Goal: Contribute content: Contribute content

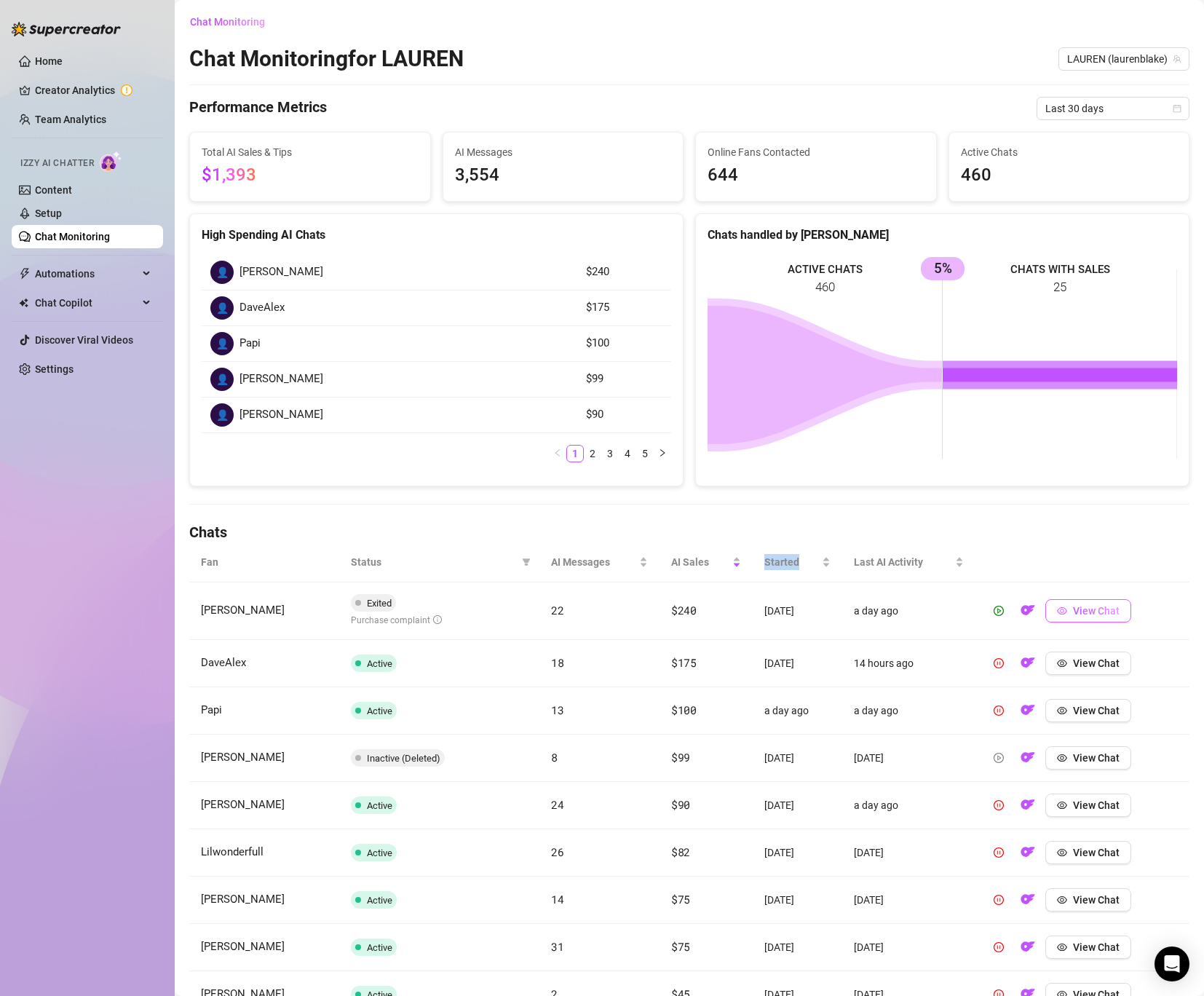
click at [1089, 607] on span "View Chat" at bounding box center [1096, 610] width 47 height 12
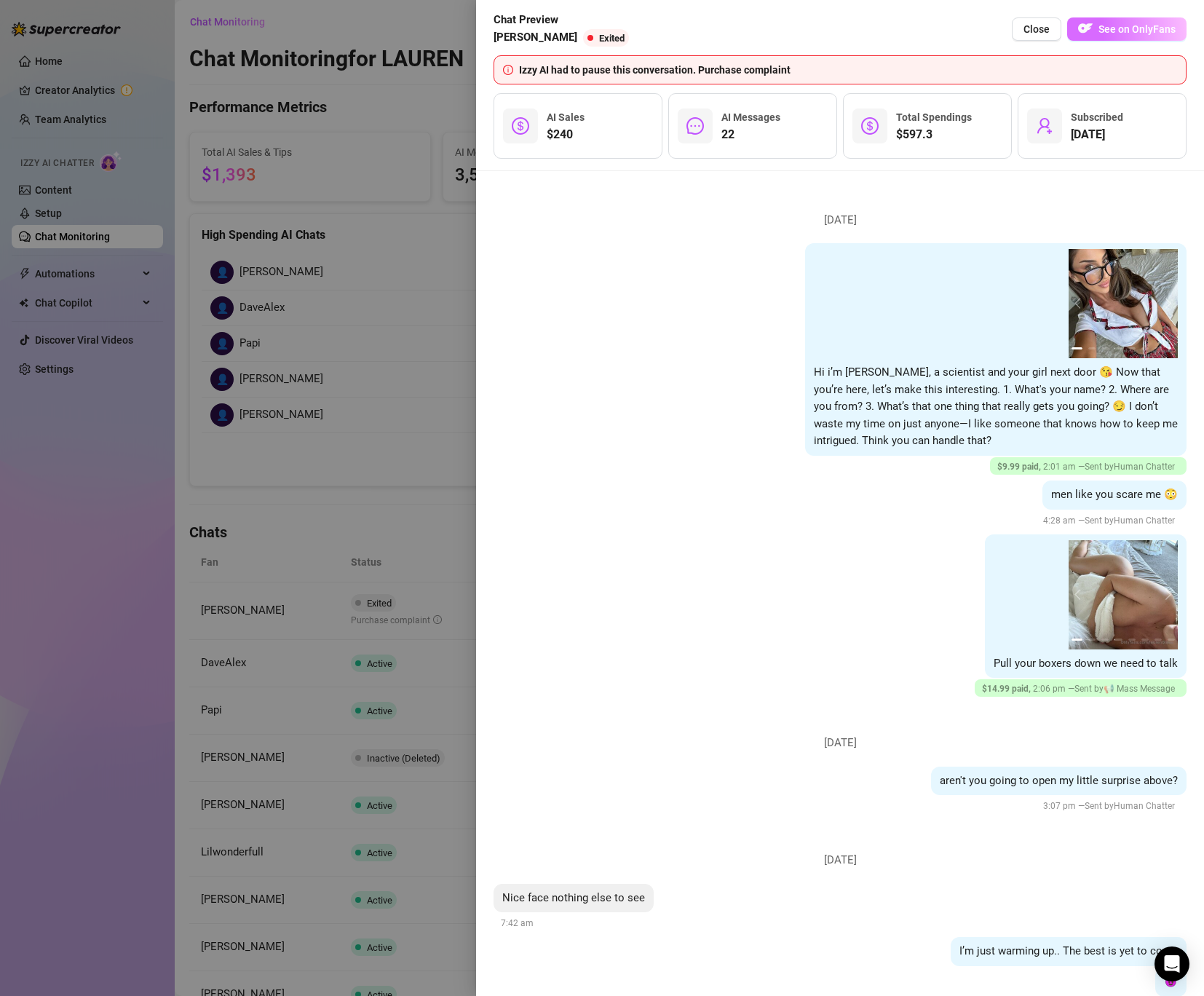
click at [1137, 20] on button "See on OnlyFans" at bounding box center [1126, 29] width 119 height 23
click at [364, 315] on div at bounding box center [602, 498] width 1204 height 996
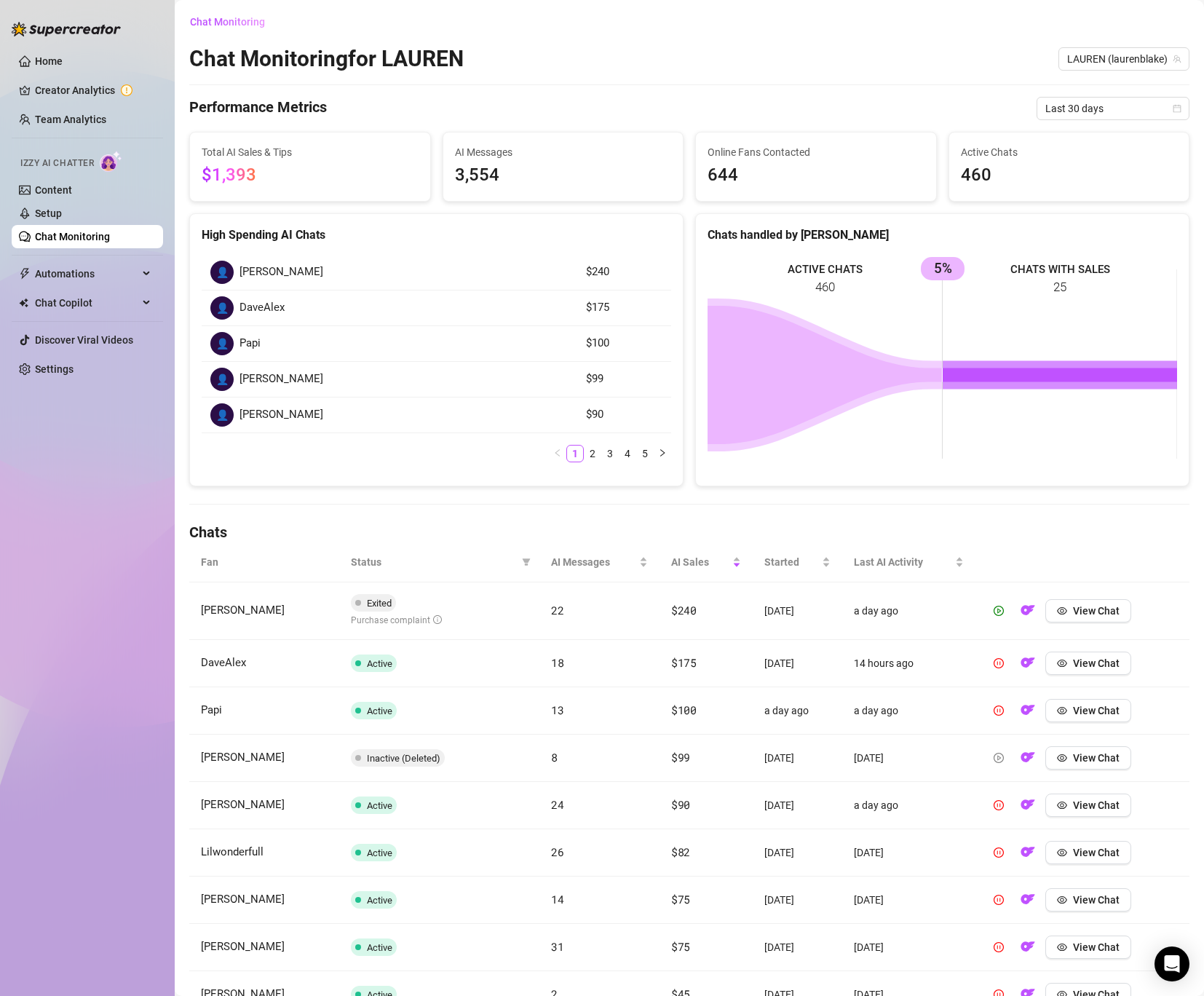
click at [70, 236] on link "Chat Monitoring" at bounding box center [72, 236] width 75 height 12
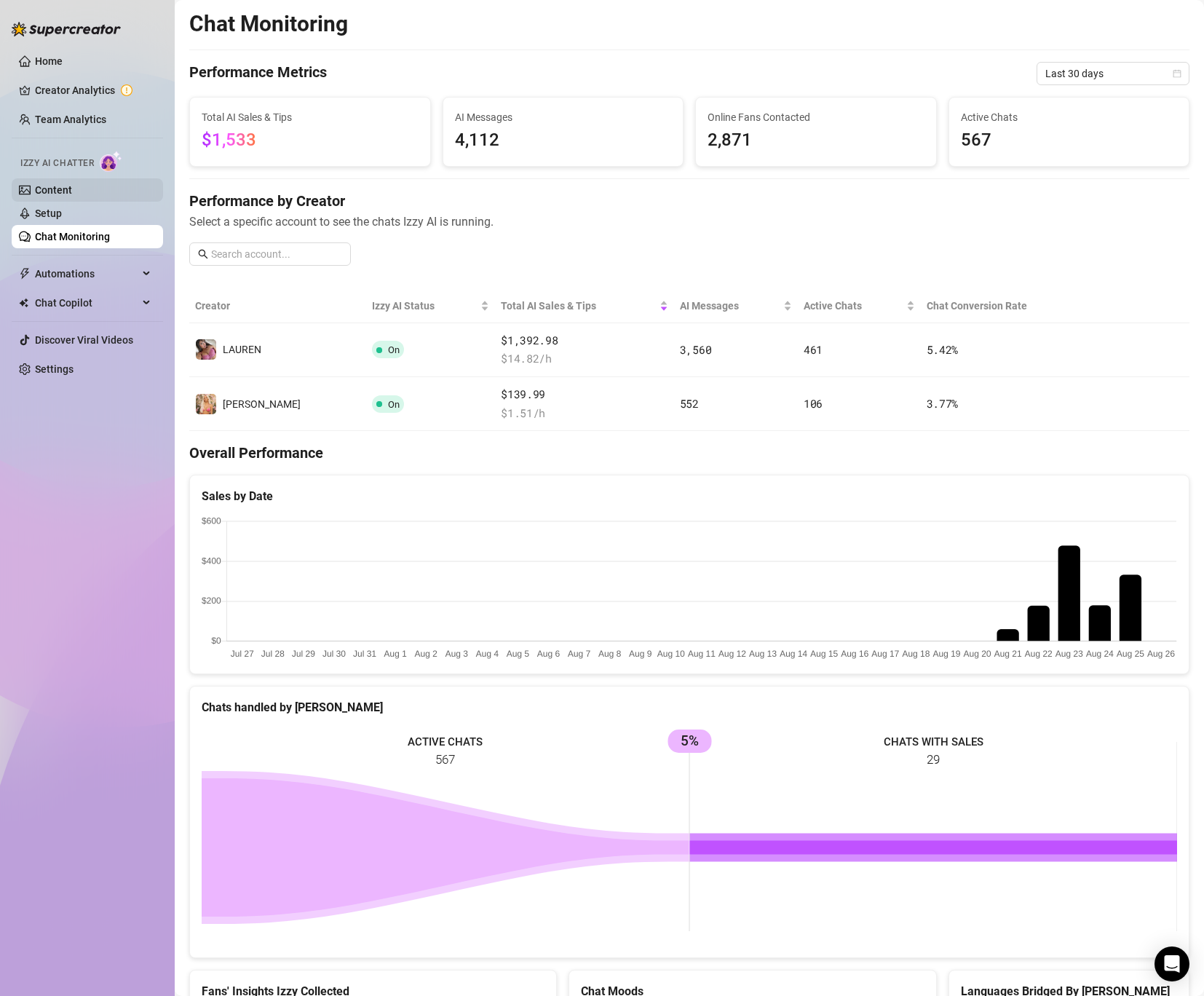
click at [72, 190] on link "Content" at bounding box center [53, 190] width 37 height 12
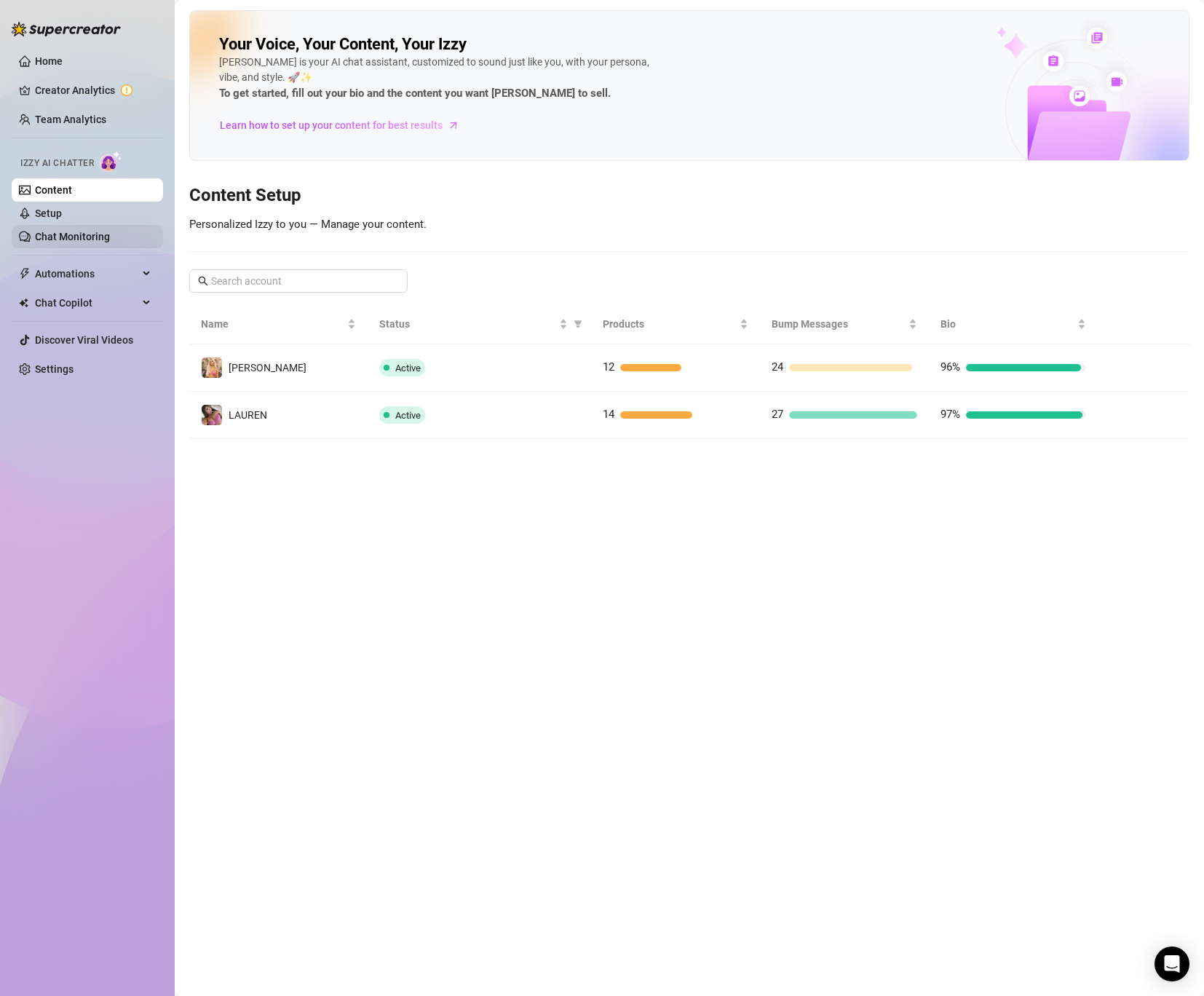
click at [67, 233] on link "Chat Monitoring" at bounding box center [72, 236] width 75 height 12
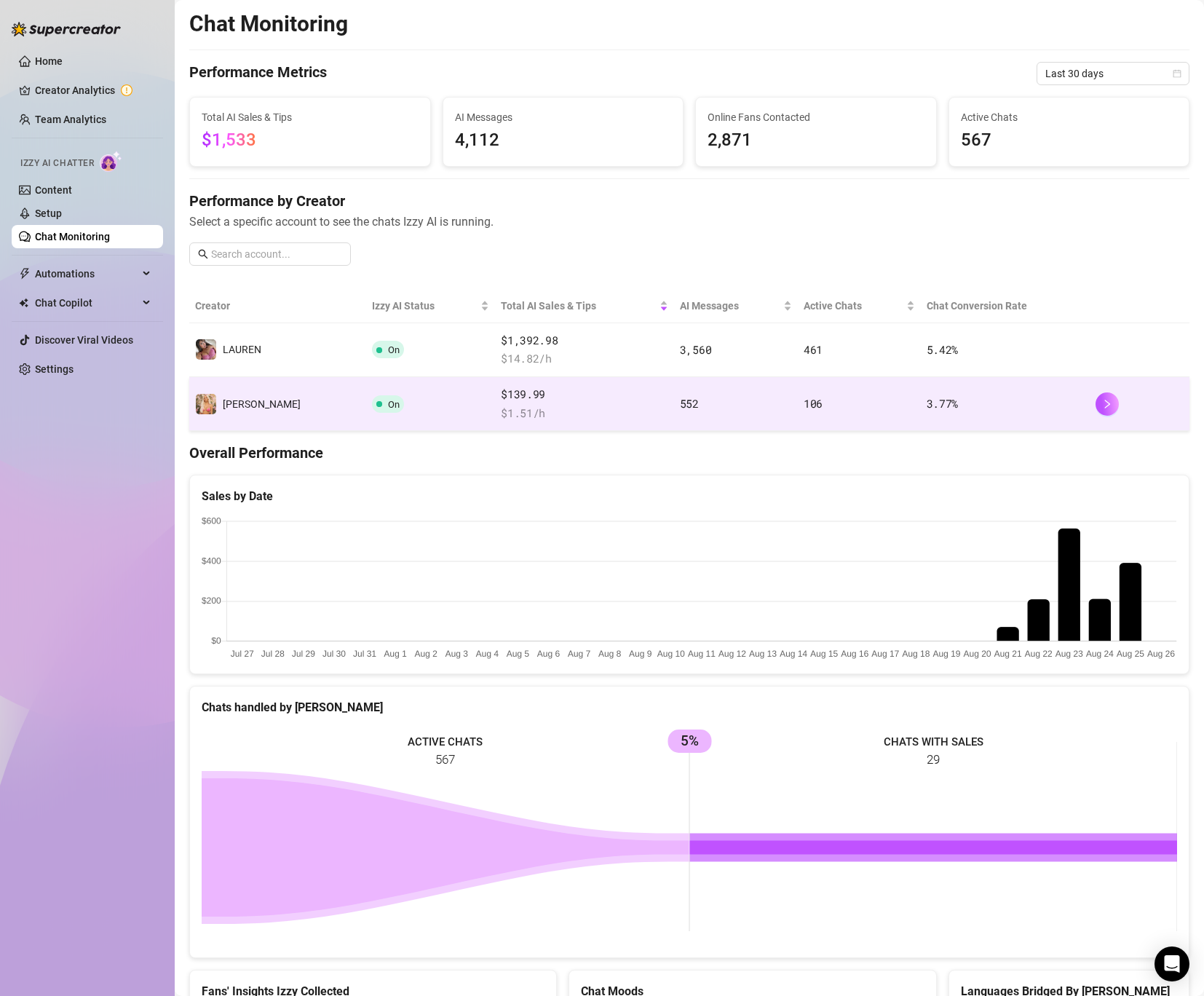
click at [573, 395] on span "$139.99" at bounding box center [584, 394] width 168 height 18
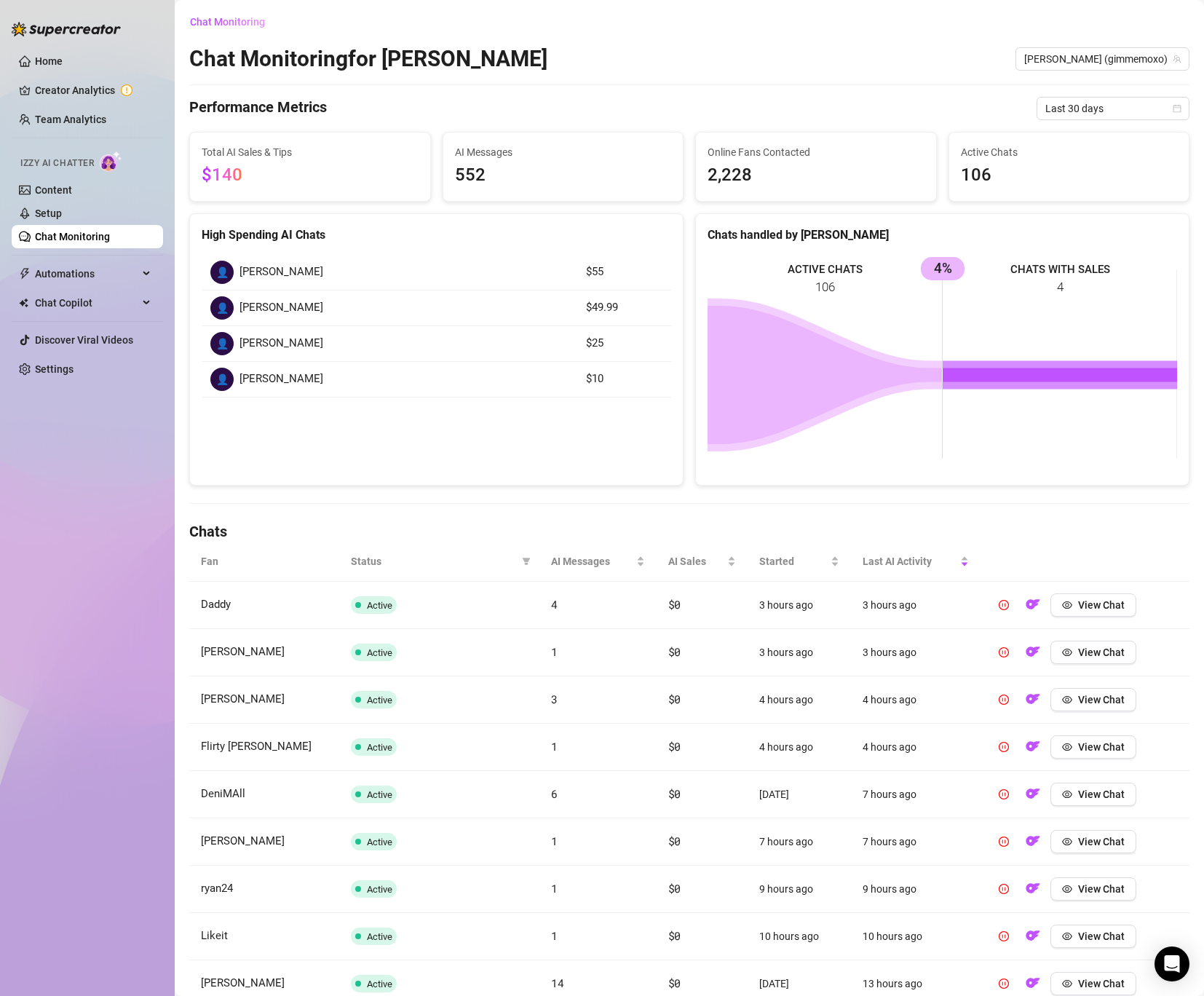
click at [88, 233] on link "Chat Monitoring" at bounding box center [72, 236] width 75 height 12
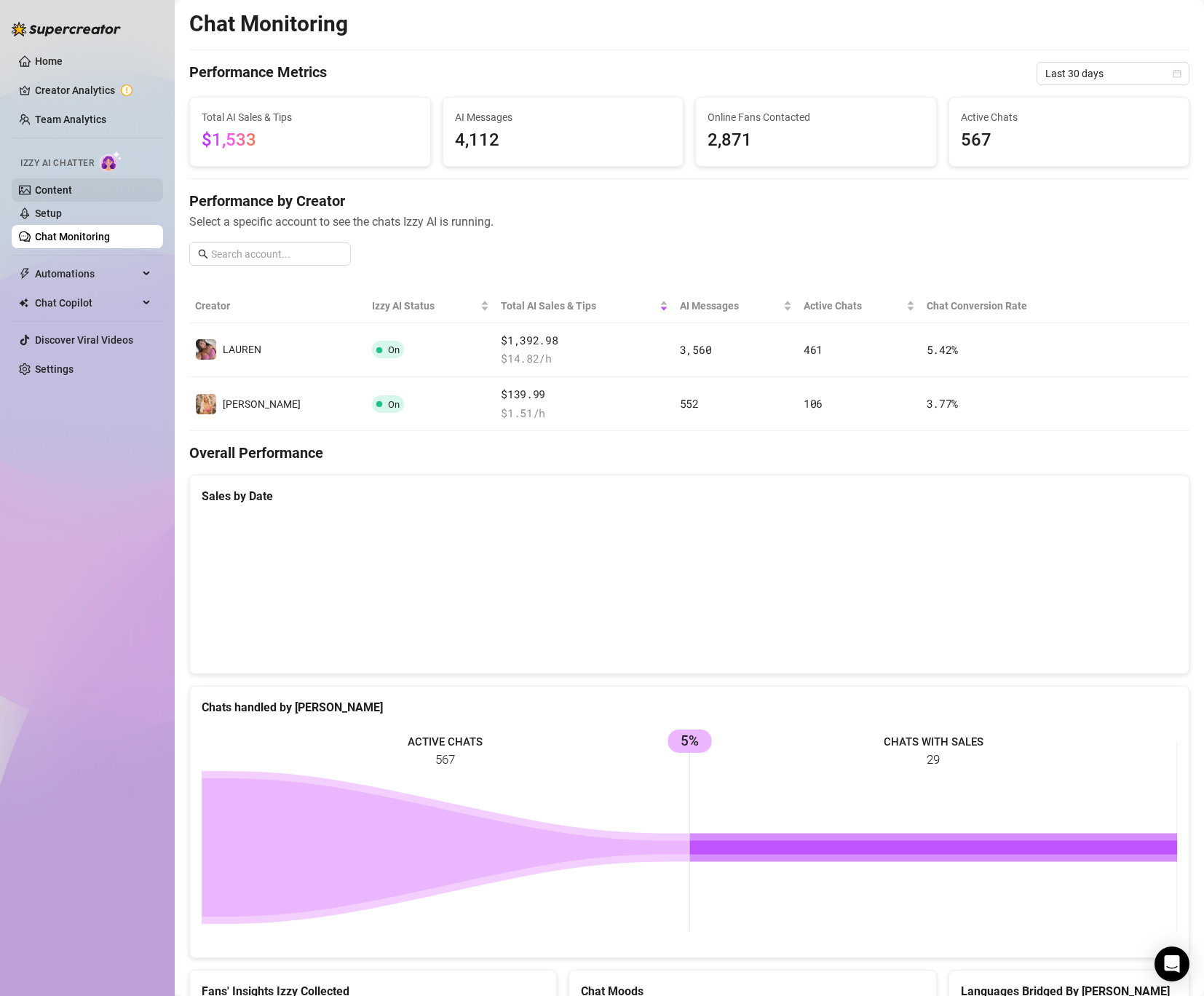
click at [72, 190] on link "Content" at bounding box center [53, 190] width 37 height 12
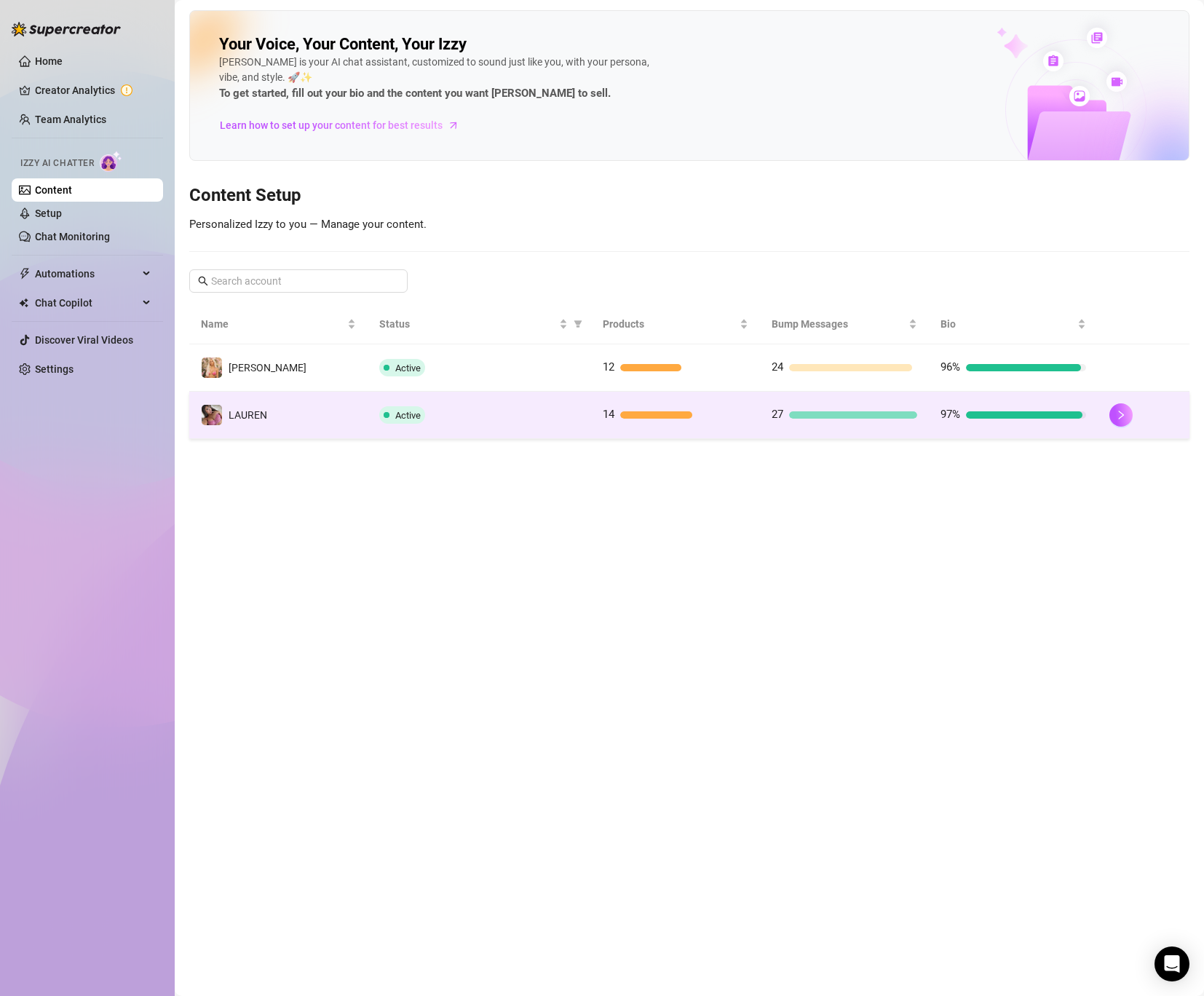
click at [451, 409] on div "Active" at bounding box center [479, 415] width 201 height 18
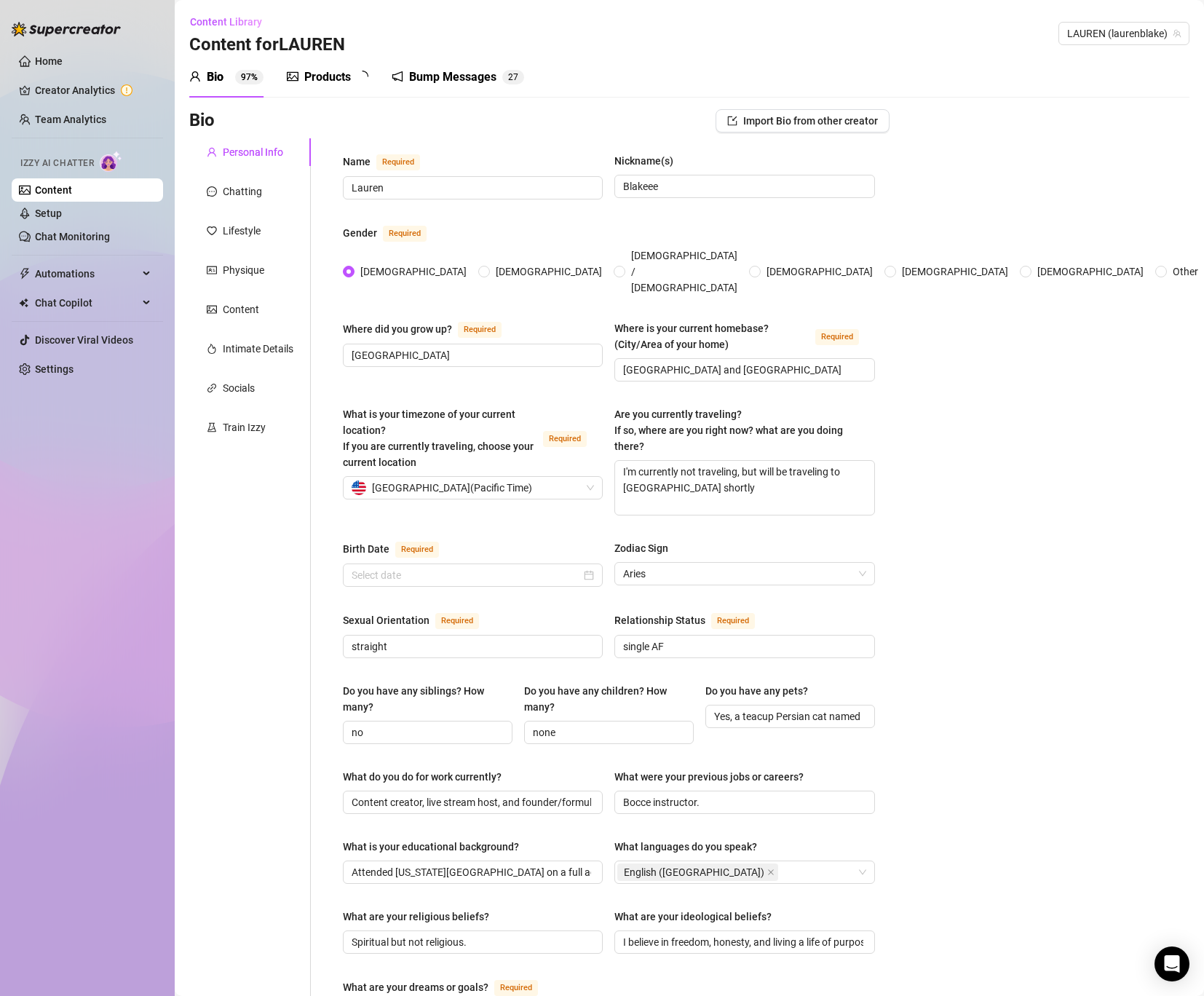
radio input "true"
type input "[DATE]"
click at [312, 70] on div "Products" at bounding box center [328, 77] width 47 height 18
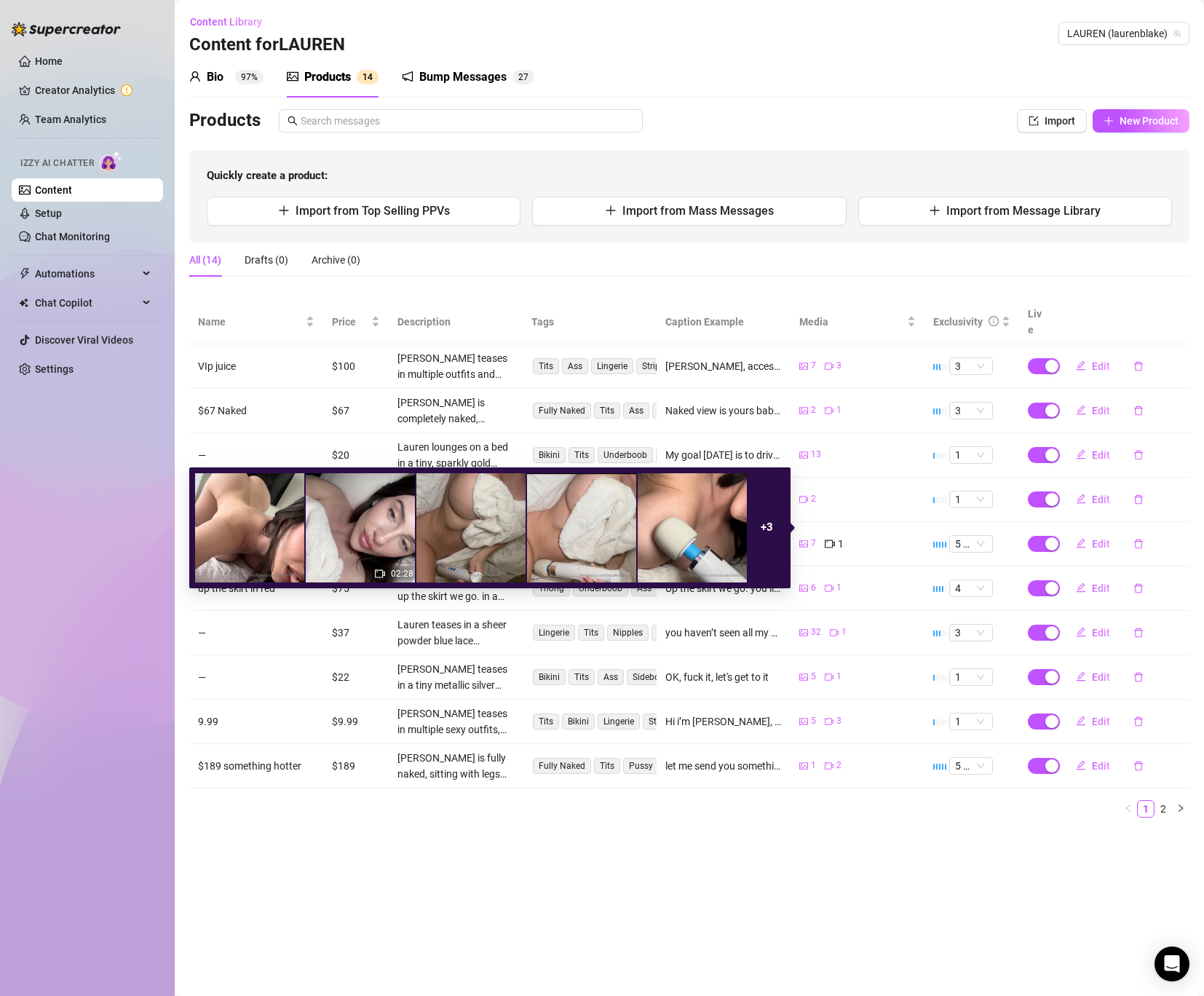
click at [808, 536] on div "7" at bounding box center [807, 544] width 17 height 16
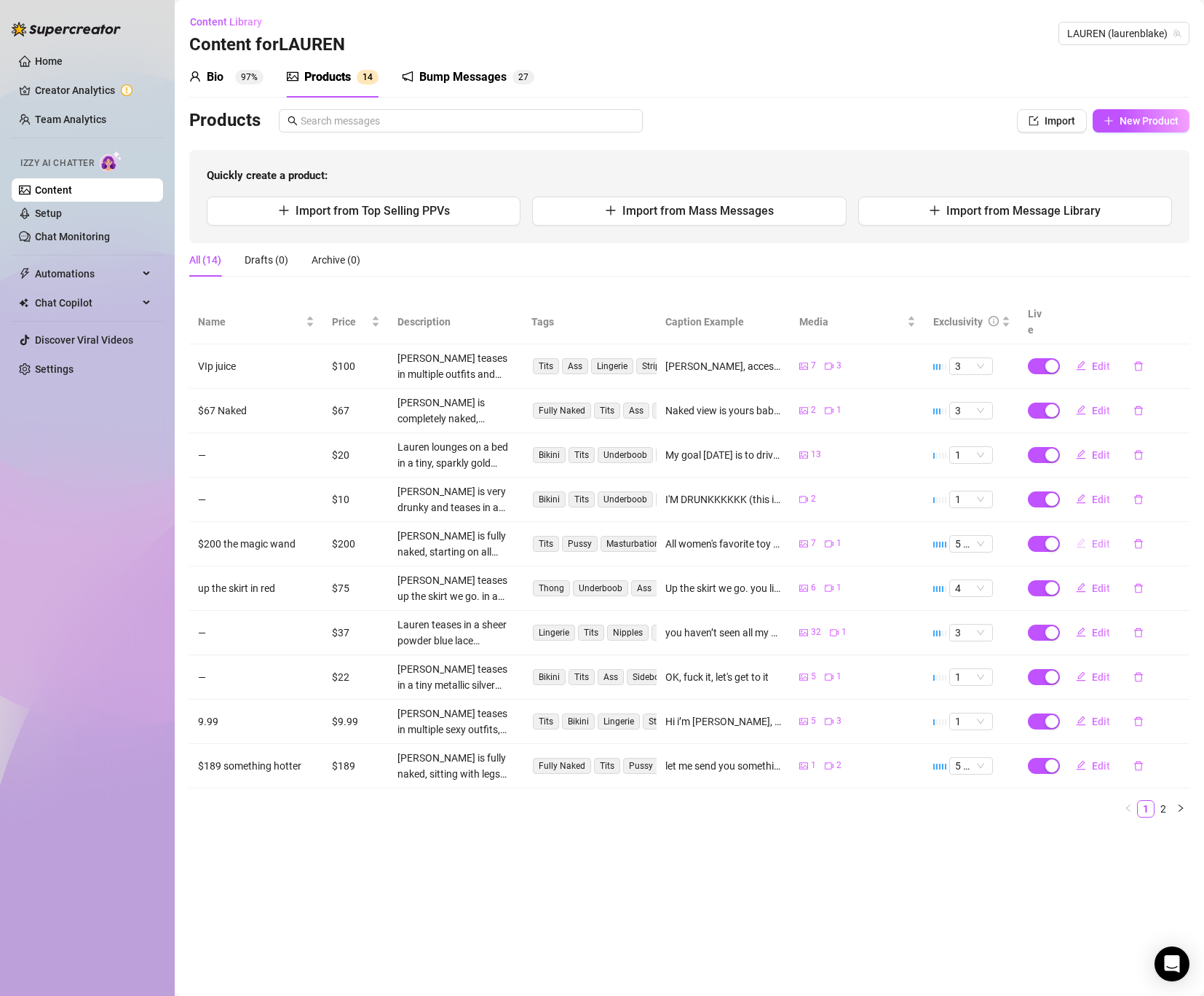
click at [1109, 538] on span "Edit" at bounding box center [1101, 544] width 18 height 12
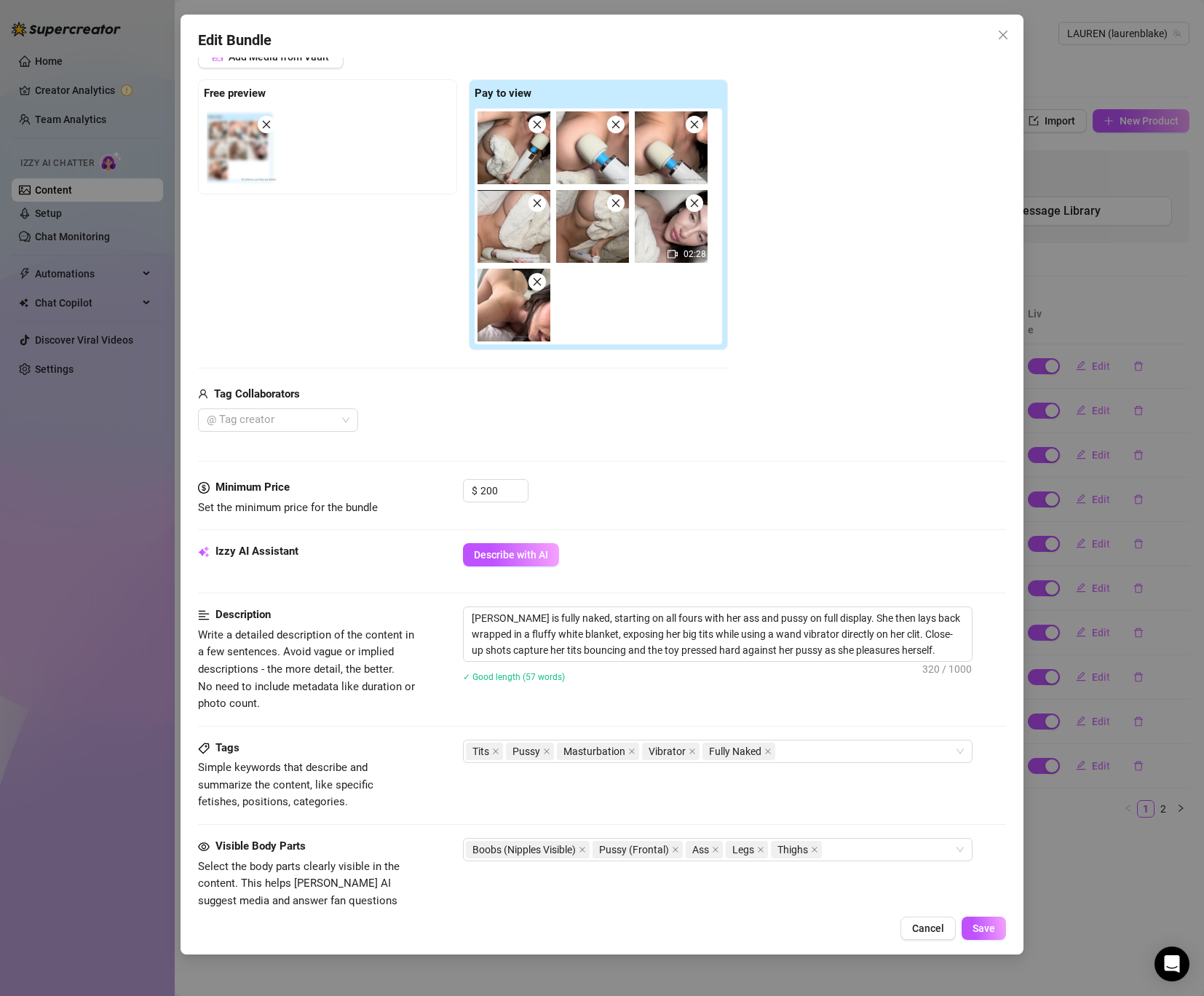
scroll to position [206, 0]
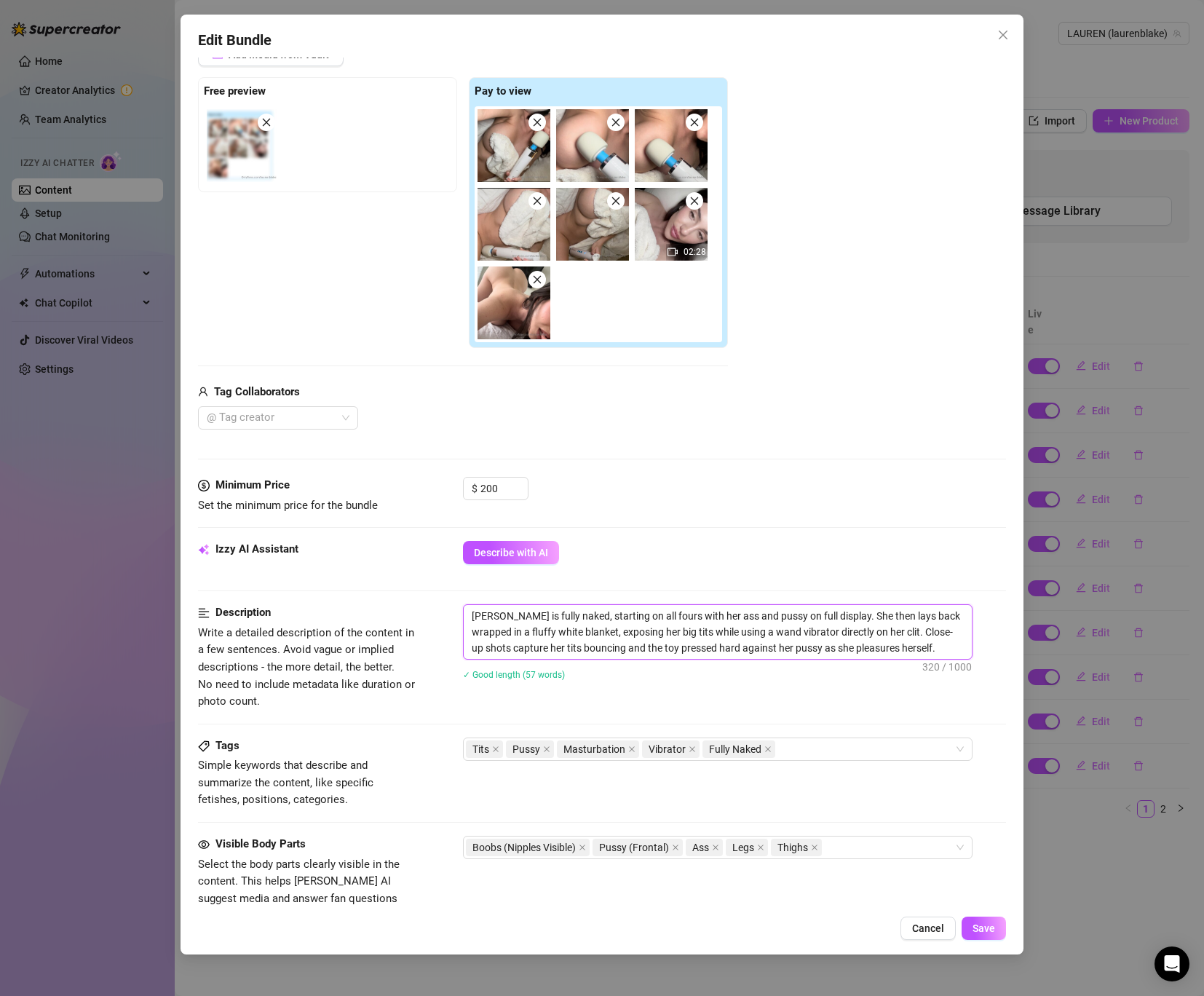
drag, startPoint x: 767, startPoint y: 613, endPoint x: 681, endPoint y: 618, distance: 86.1
click at [681, 618] on textarea "[PERSON_NAME] is fully naked, starting on all fours with her ass and pussy on f…" at bounding box center [718, 632] width 508 height 54
click at [812, 628] on textarea "[PERSON_NAME] is fully naked, starting on all fours with her ass and pussy on f…" at bounding box center [718, 632] width 508 height 54
drag, startPoint x: 831, startPoint y: 618, endPoint x: 664, endPoint y: 614, distance: 167.0
click at [664, 614] on textarea "[PERSON_NAME] is fully naked, starting on all fours with her ass and pussy on f…" at bounding box center [718, 632] width 508 height 54
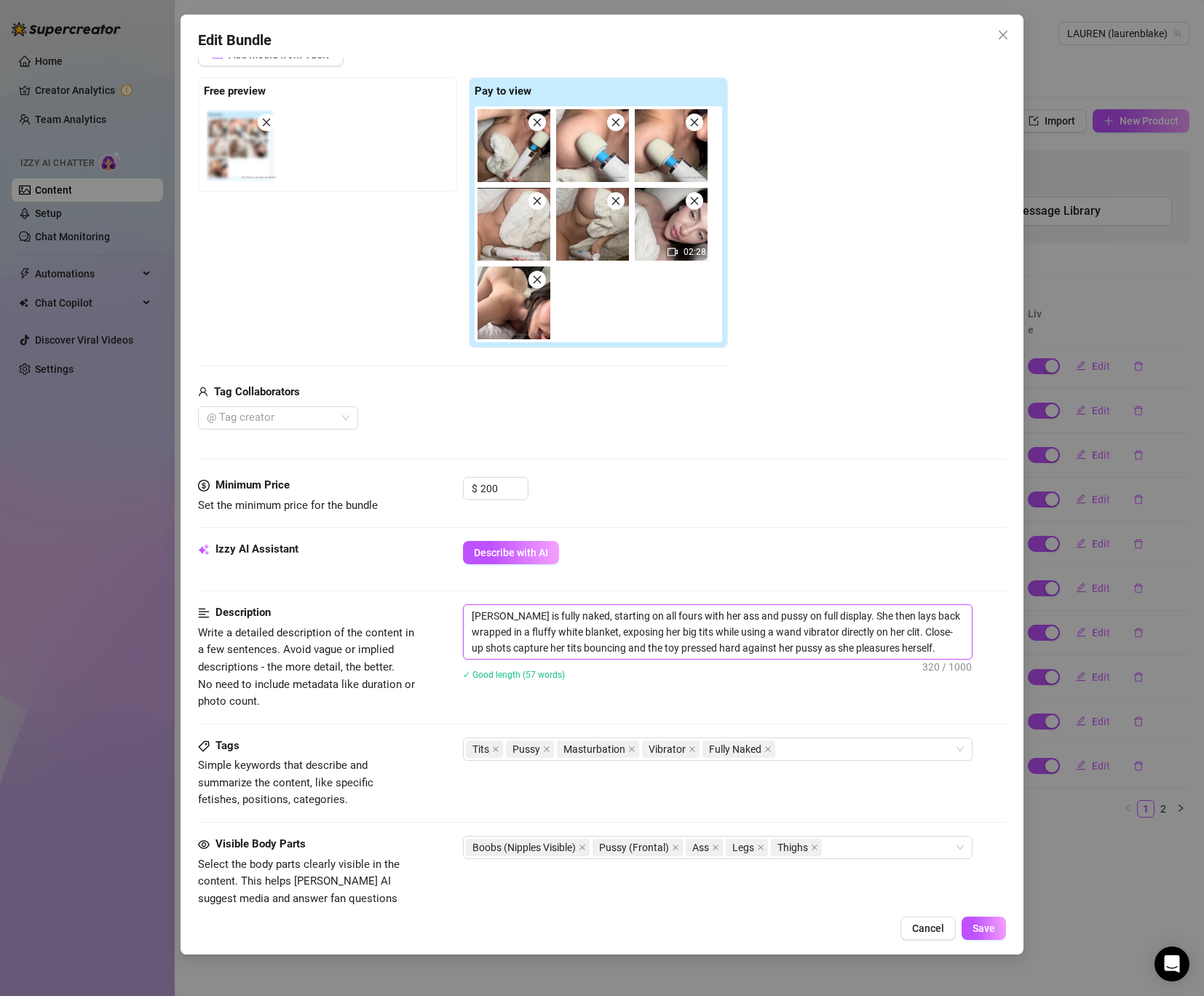
type textarea "[PERSON_NAME] is fully naked, starting on all fours w She then lays back wrappe…"
type textarea "[PERSON_NAME] is fully naked, starting on all fours She then lays back wrapped …"
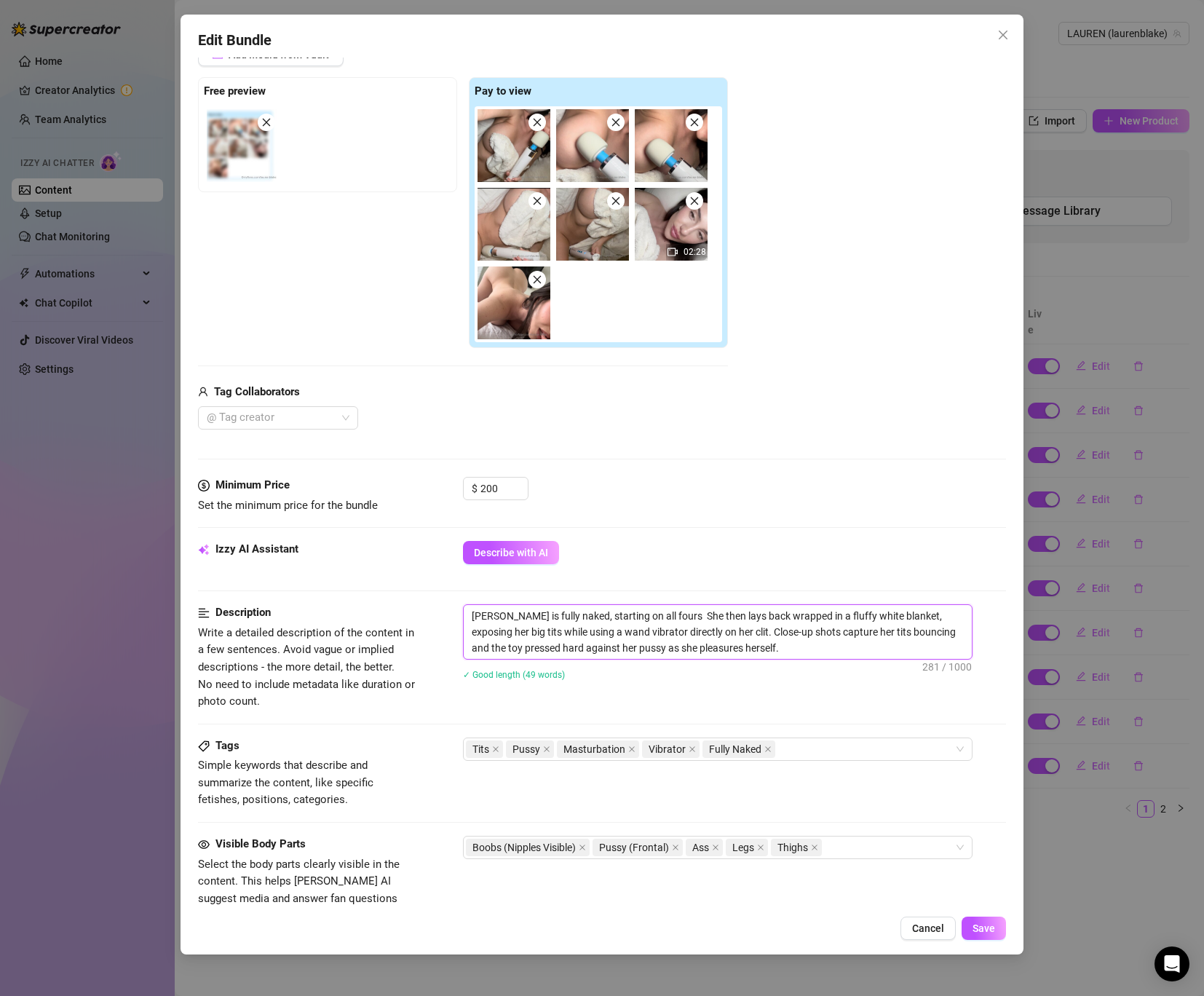
type textarea "[PERSON_NAME] is fully naked, starting on all fours She then lays back wrapped …"
click at [828, 631] on textarea "[PERSON_NAME] is fully naked, starting on all fours She then lays back wrapped …" at bounding box center [718, 632] width 508 height 54
drag, startPoint x: 502, startPoint y: 634, endPoint x: 484, endPoint y: 631, distance: 18.2
click at [484, 631] on textarea "[PERSON_NAME] is fully naked, starting on all fours She then lays back wrapped …" at bounding box center [718, 632] width 508 height 54
type textarea "[PERSON_NAME] is fully naked, starting on all fours She then lays back wrapped …"
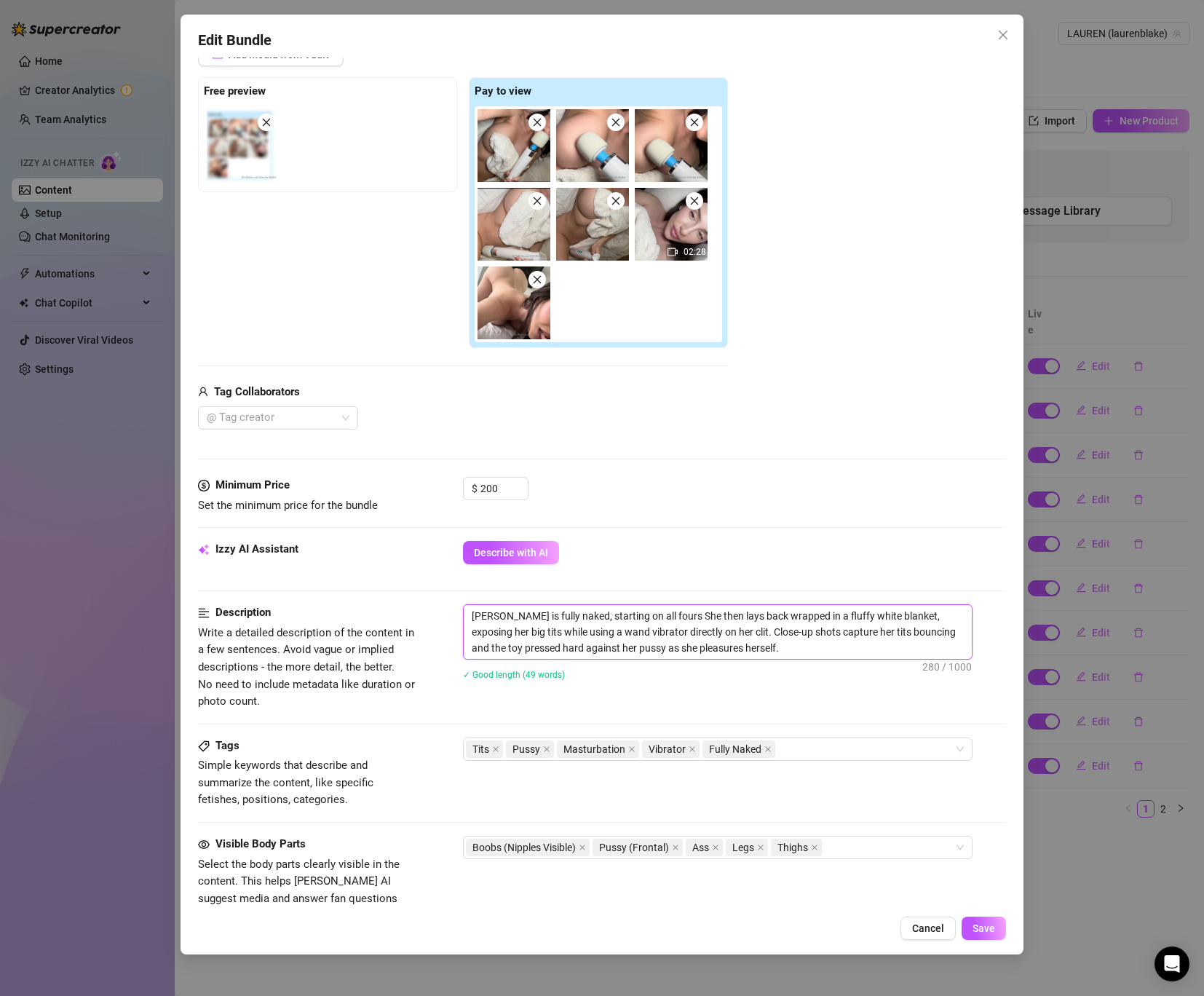
type textarea "[PERSON_NAME] is fully naked, starting on all fours She then lays back wrapped …"
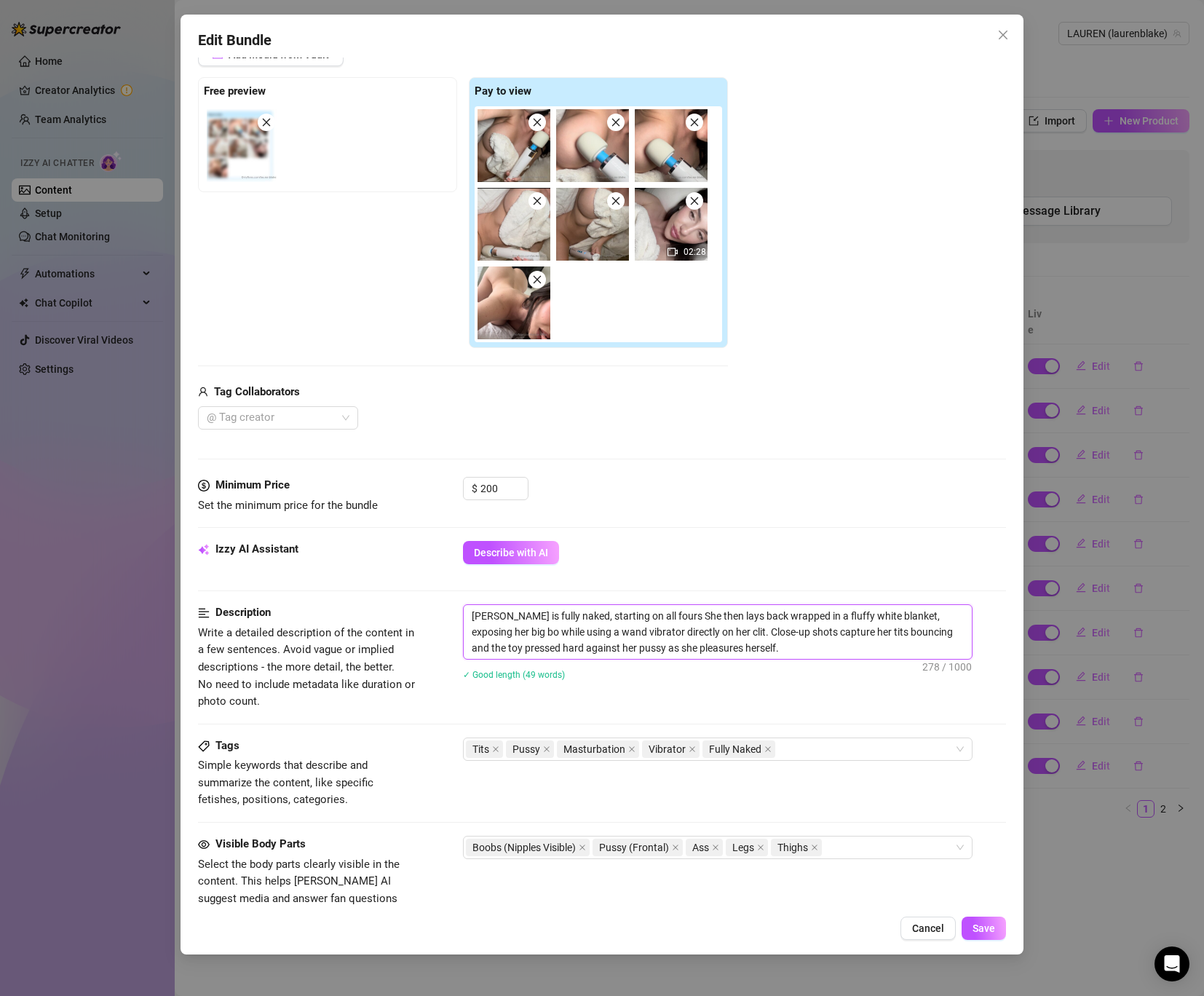
type textarea "[PERSON_NAME] is fully naked, starting on all fours She then lays back wrapped …"
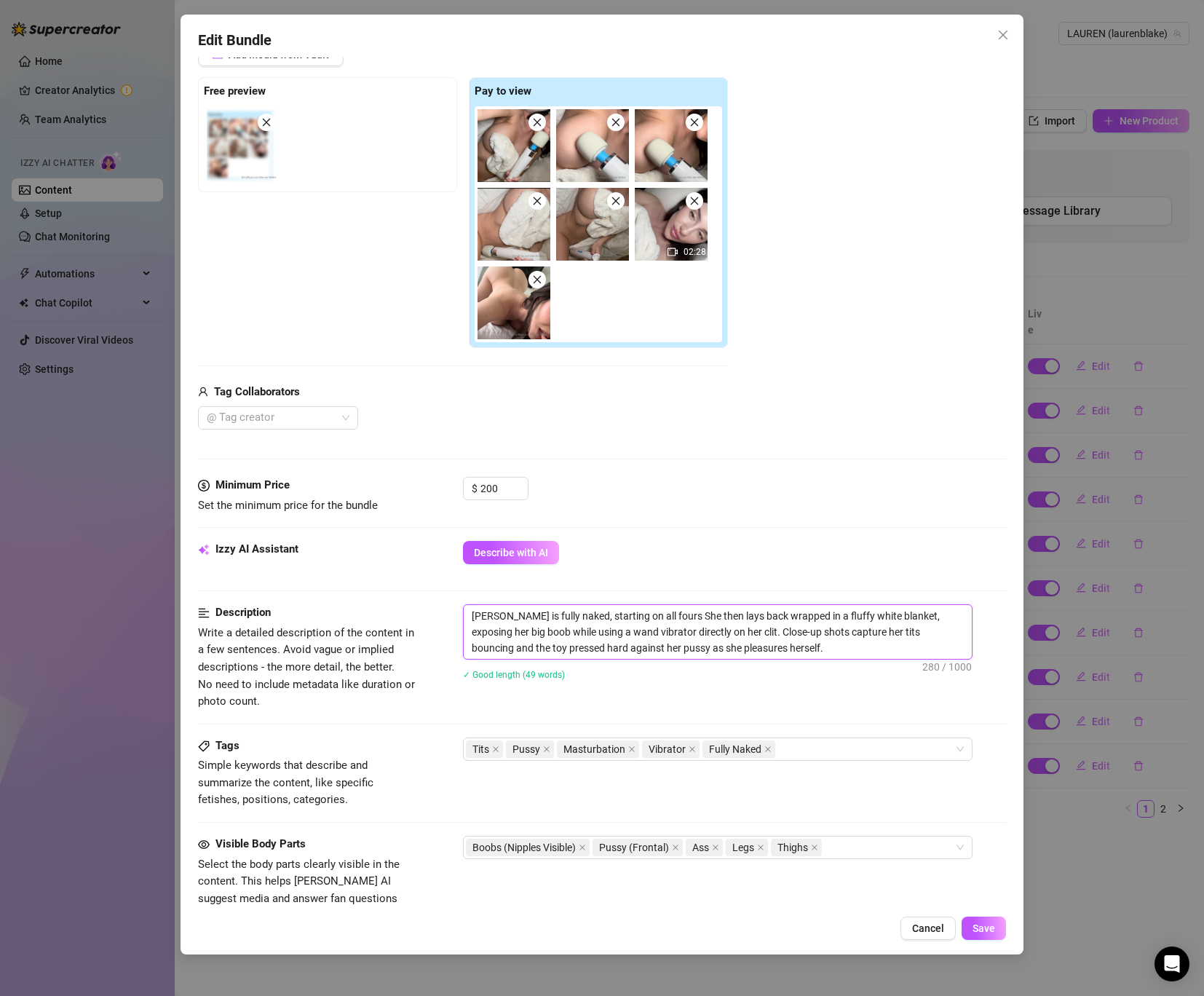
type textarea "[PERSON_NAME] is fully naked, starting on all fours She then lays back wrapped …"
drag, startPoint x: 728, startPoint y: 631, endPoint x: 717, endPoint y: 632, distance: 11.0
click at [717, 632] on textarea "[PERSON_NAME] is fully naked, starting on all fours She then lays back wrapped …" at bounding box center [718, 632] width 508 height 54
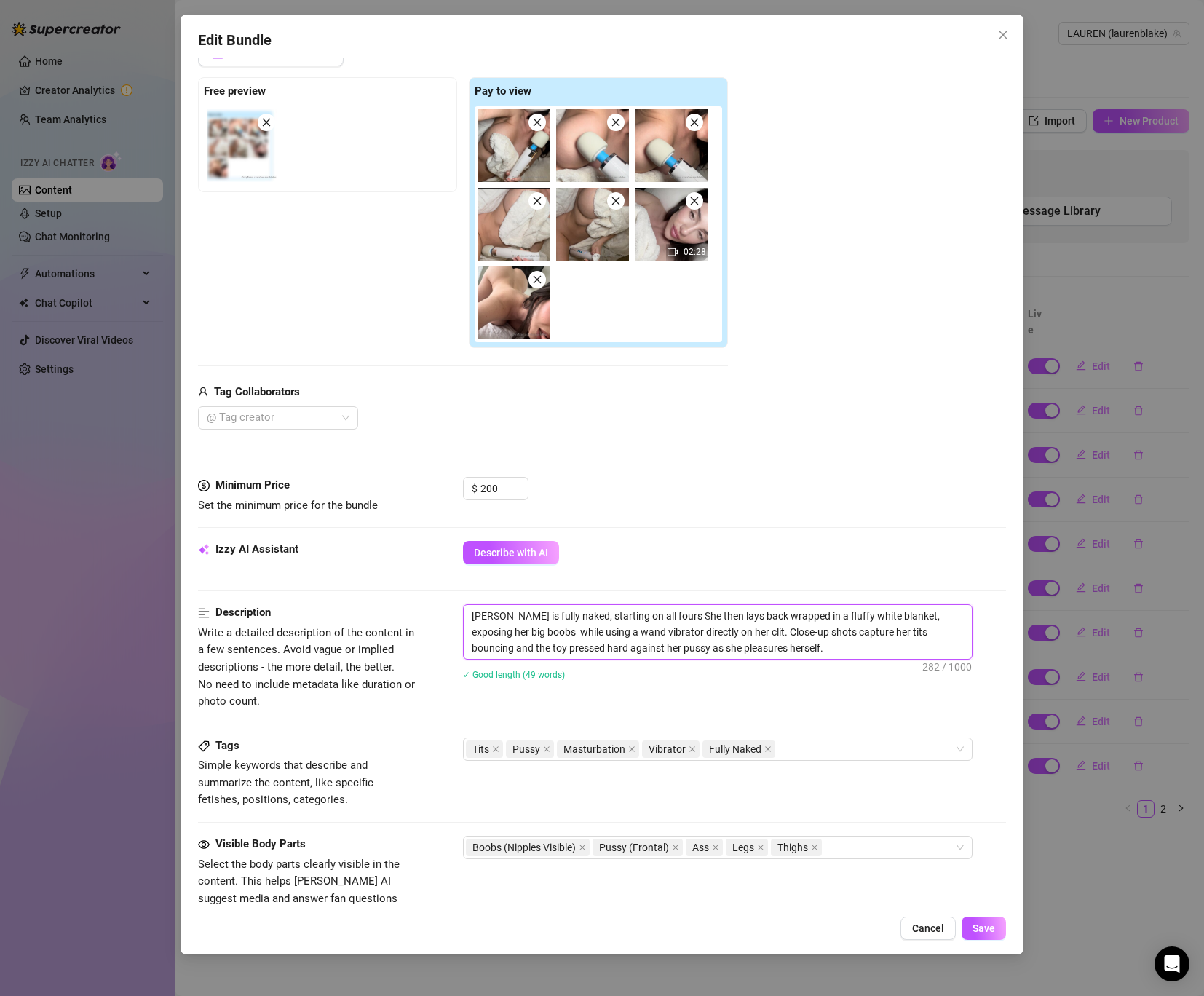
click at [738, 631] on textarea "[PERSON_NAME] is fully naked, starting on all fours She then lays back wrapped …" at bounding box center [718, 632] width 508 height 54
drag, startPoint x: 730, startPoint y: 631, endPoint x: 715, endPoint y: 631, distance: 15.0
click at [715, 631] on textarea "[PERSON_NAME] is fully naked, starting on all fours She then lays back wrapped …" at bounding box center [718, 632] width 508 height 54
type textarea "[PERSON_NAME] is fully naked, starting on all fours She then lays back wrapped …"
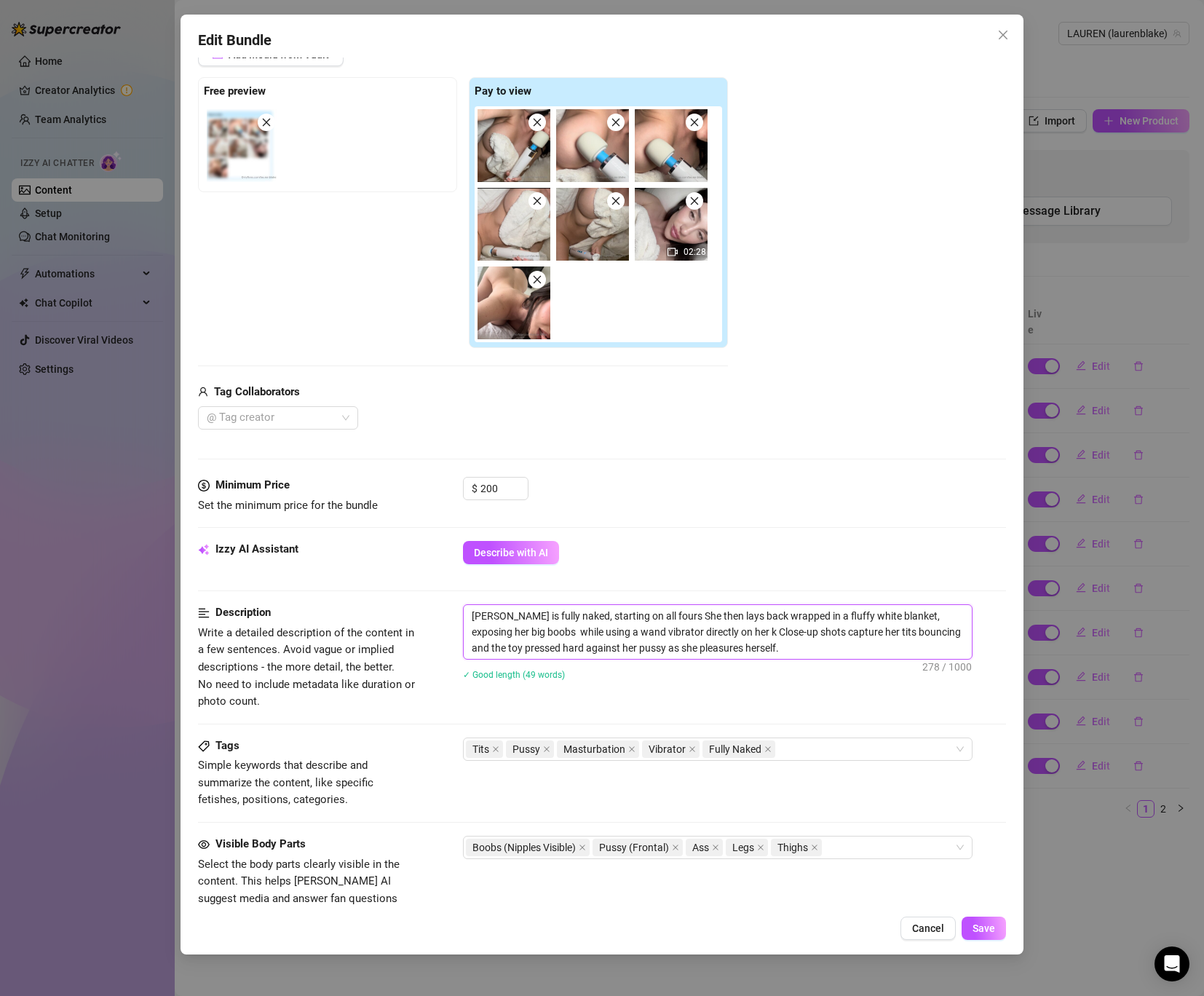
type textarea "[PERSON_NAME] is fully naked, starting on all fours She then lays back wrapped …"
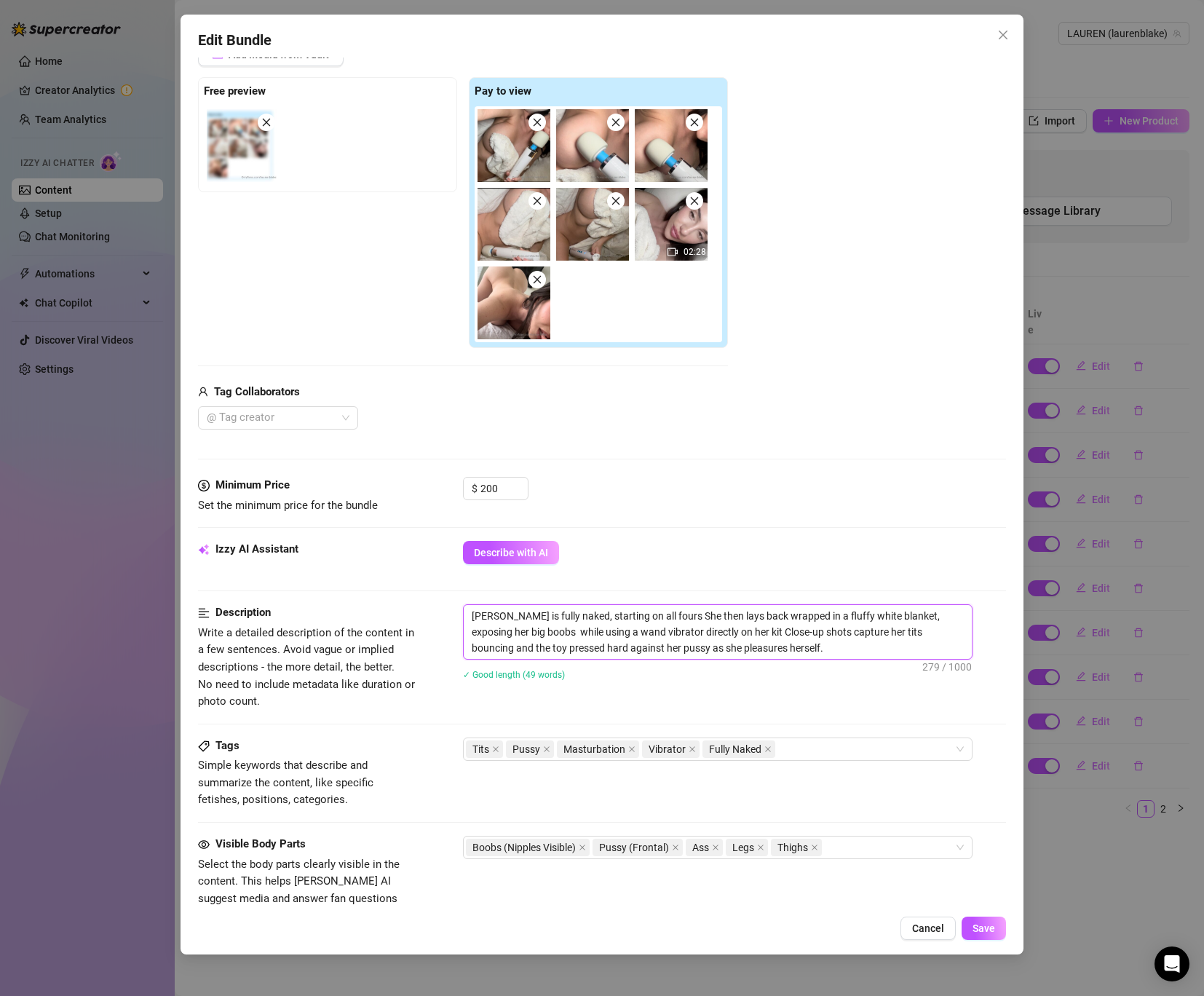
type textarea "[PERSON_NAME] is fully naked, starting on all fours She then lays back wrapped …"
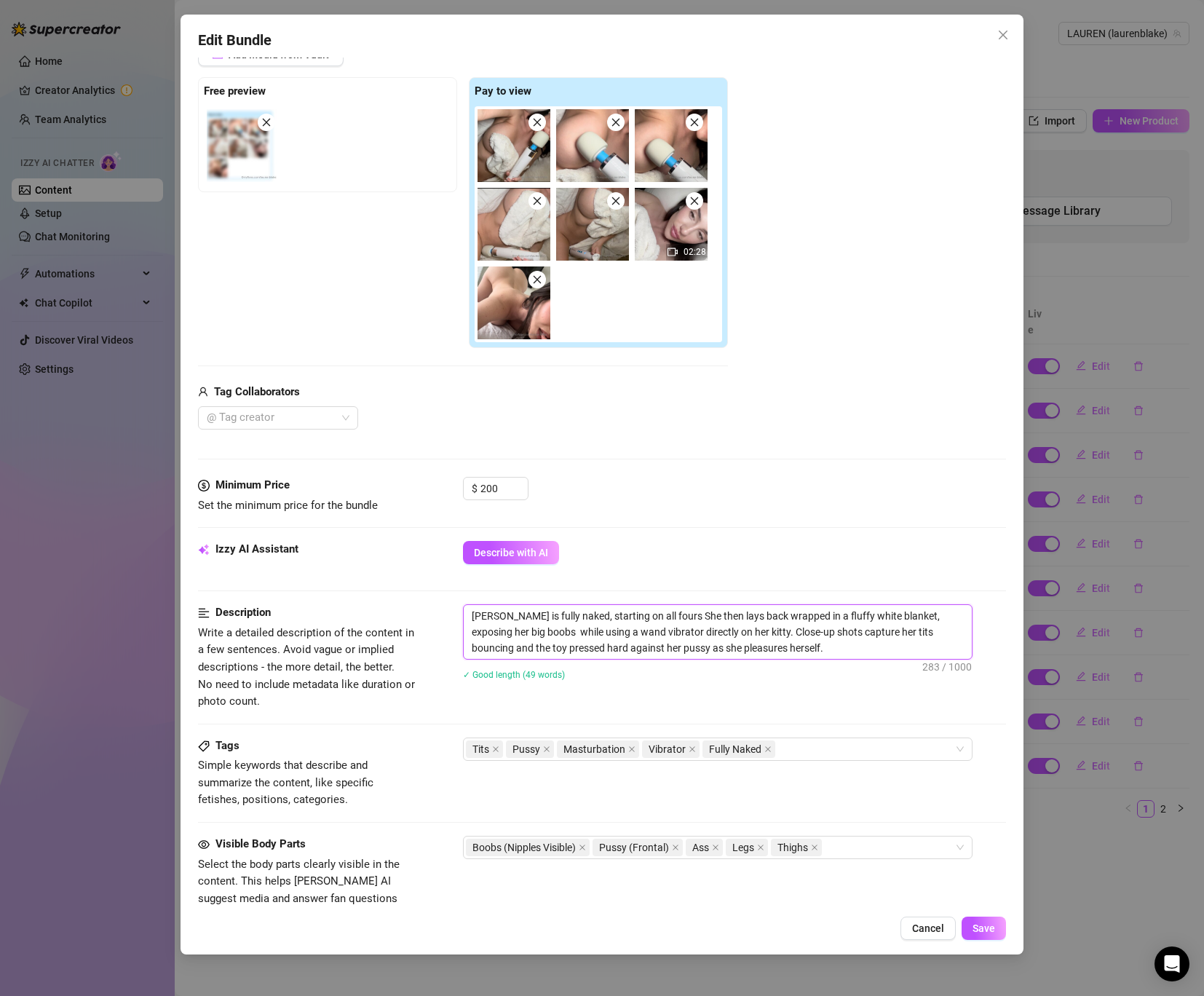
type textarea "[PERSON_NAME] is fully naked, starting on all fours She then lays back wrapped …"
click at [793, 653] on textarea "[PERSON_NAME] is fully naked, starting on all fours She then lays back wrapped …" at bounding box center [718, 632] width 508 height 54
drag, startPoint x: 631, startPoint y: 648, endPoint x: 602, endPoint y: 648, distance: 29.0
click at [602, 648] on textarea "[PERSON_NAME] is fully naked, starting on all fours She then lays back wrapped …" at bounding box center [718, 632] width 508 height 54
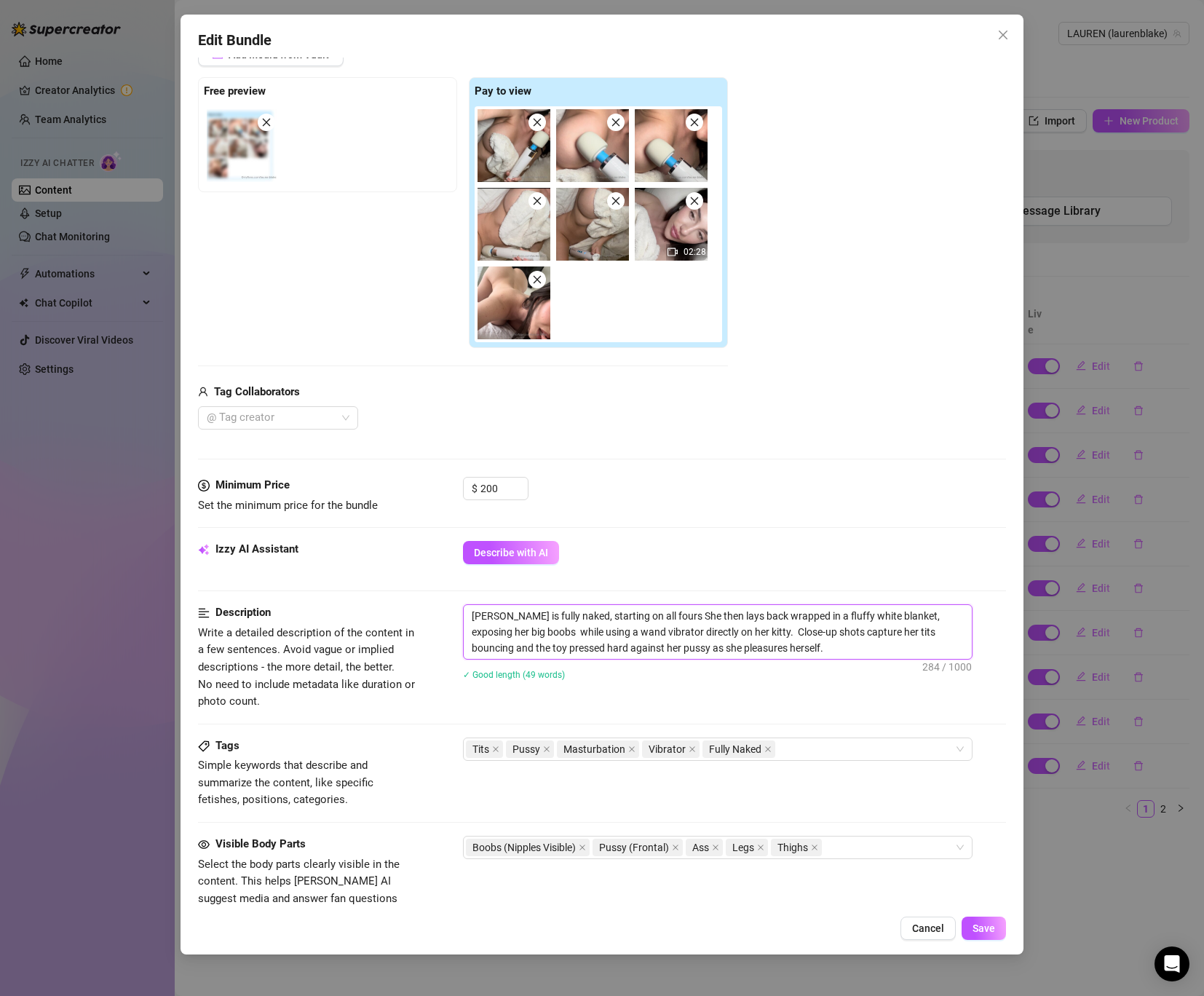
drag, startPoint x: 773, startPoint y: 648, endPoint x: 461, endPoint y: 646, distance: 312.0
click at [461, 646] on div "Description Write a detailed description of the content in a few sentences. Avo…" at bounding box center [602, 656] width 808 height 105
type textarea "[PERSON_NAME] is fully naked, starting on all fours She then lays back wrapped …"
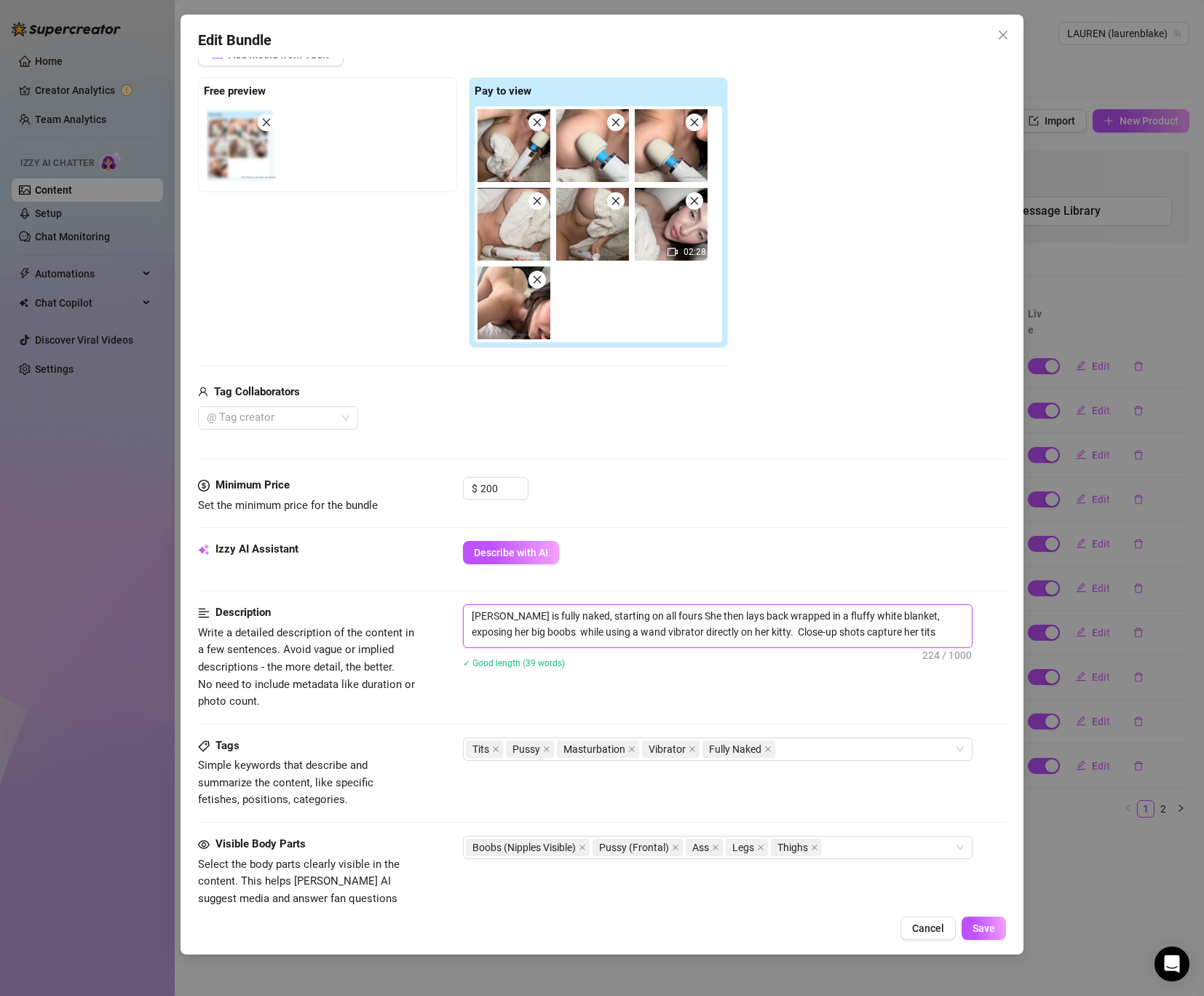
type textarea "[PERSON_NAME] is fully naked, starting on all fours She then lays back wrapped …"
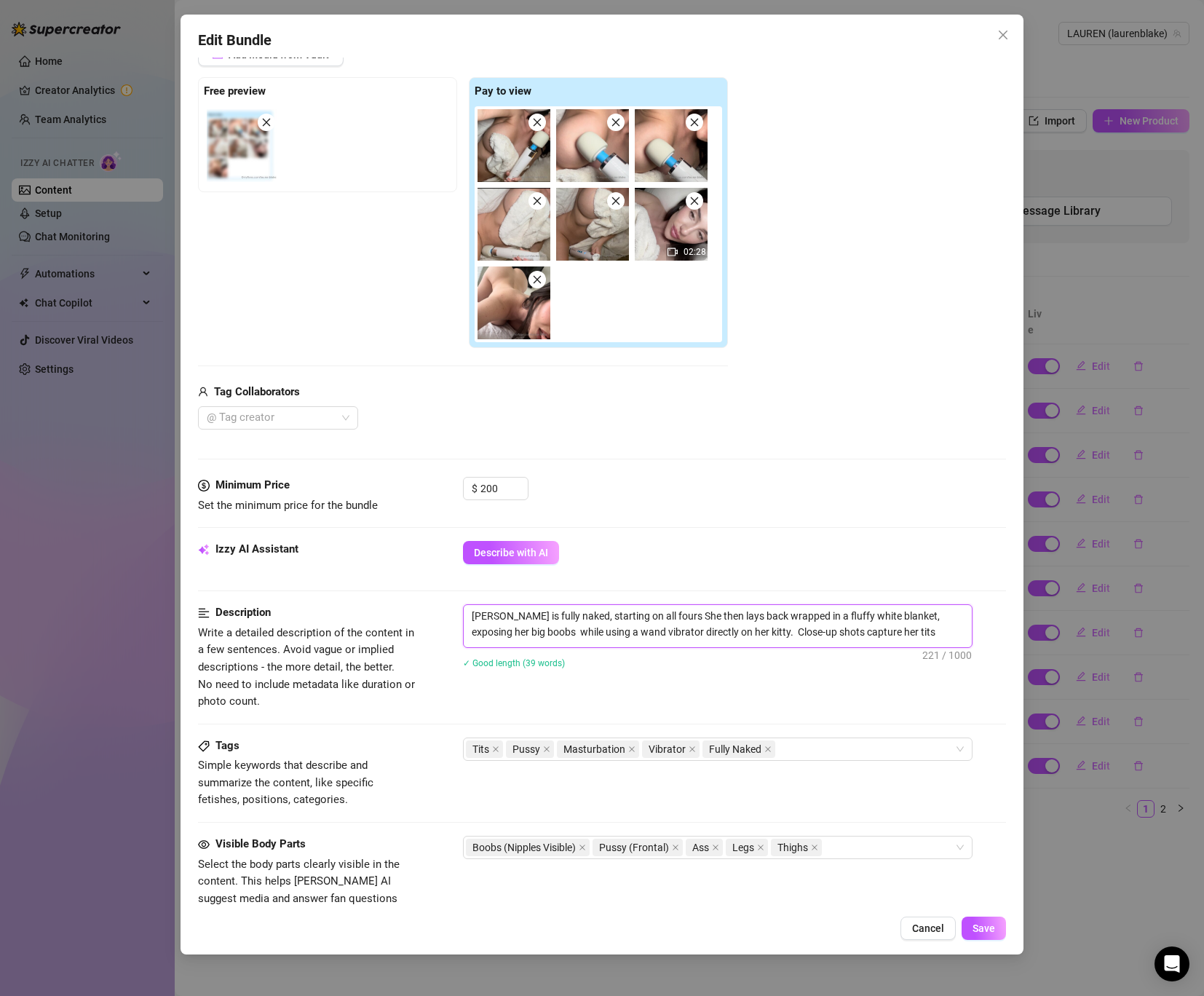
type textarea "[PERSON_NAME] is fully naked, starting on all fours She then lays back wrapped …"
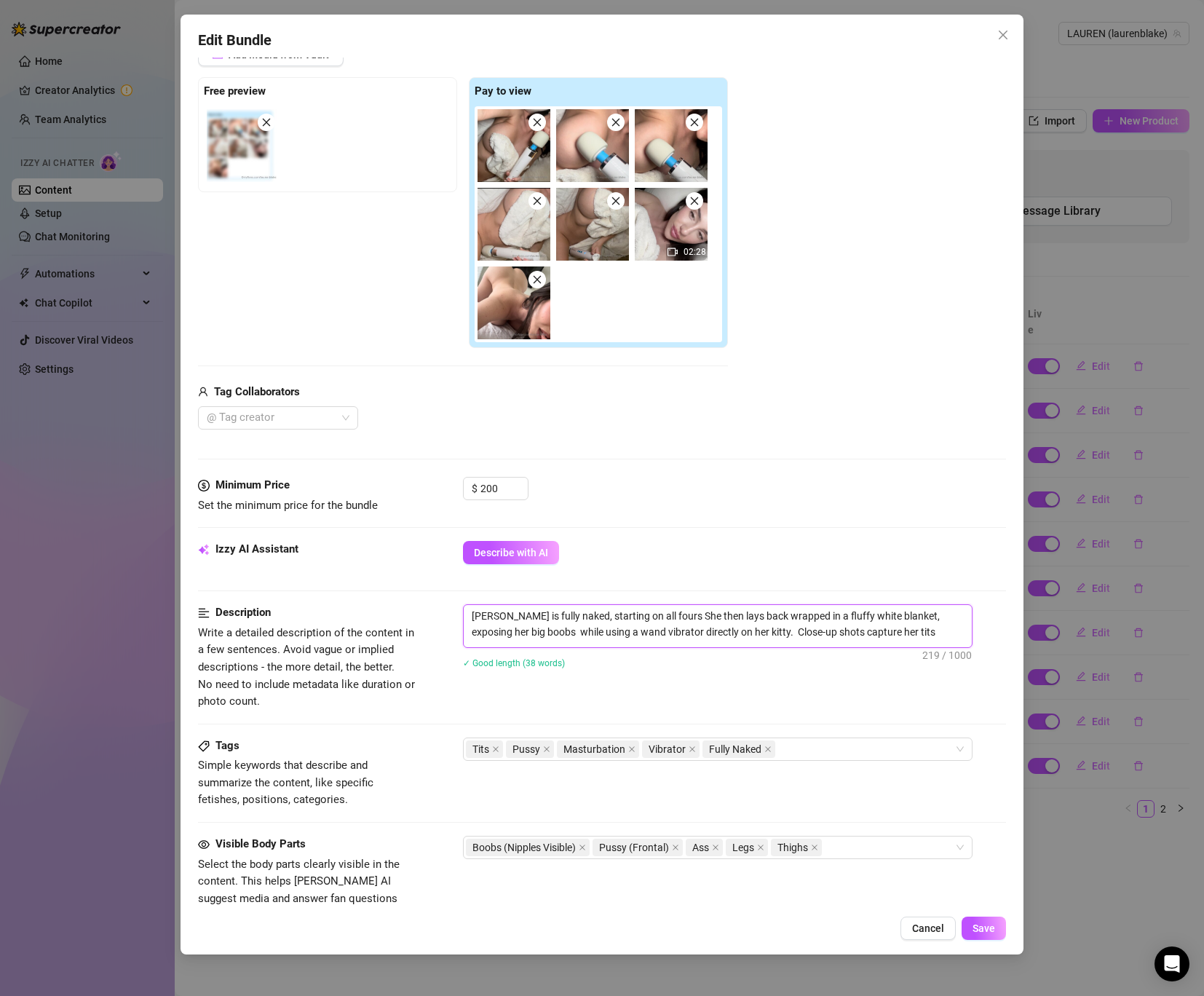
type textarea "[PERSON_NAME] is fully naked, starting on all fours She then lays back wrapped …"
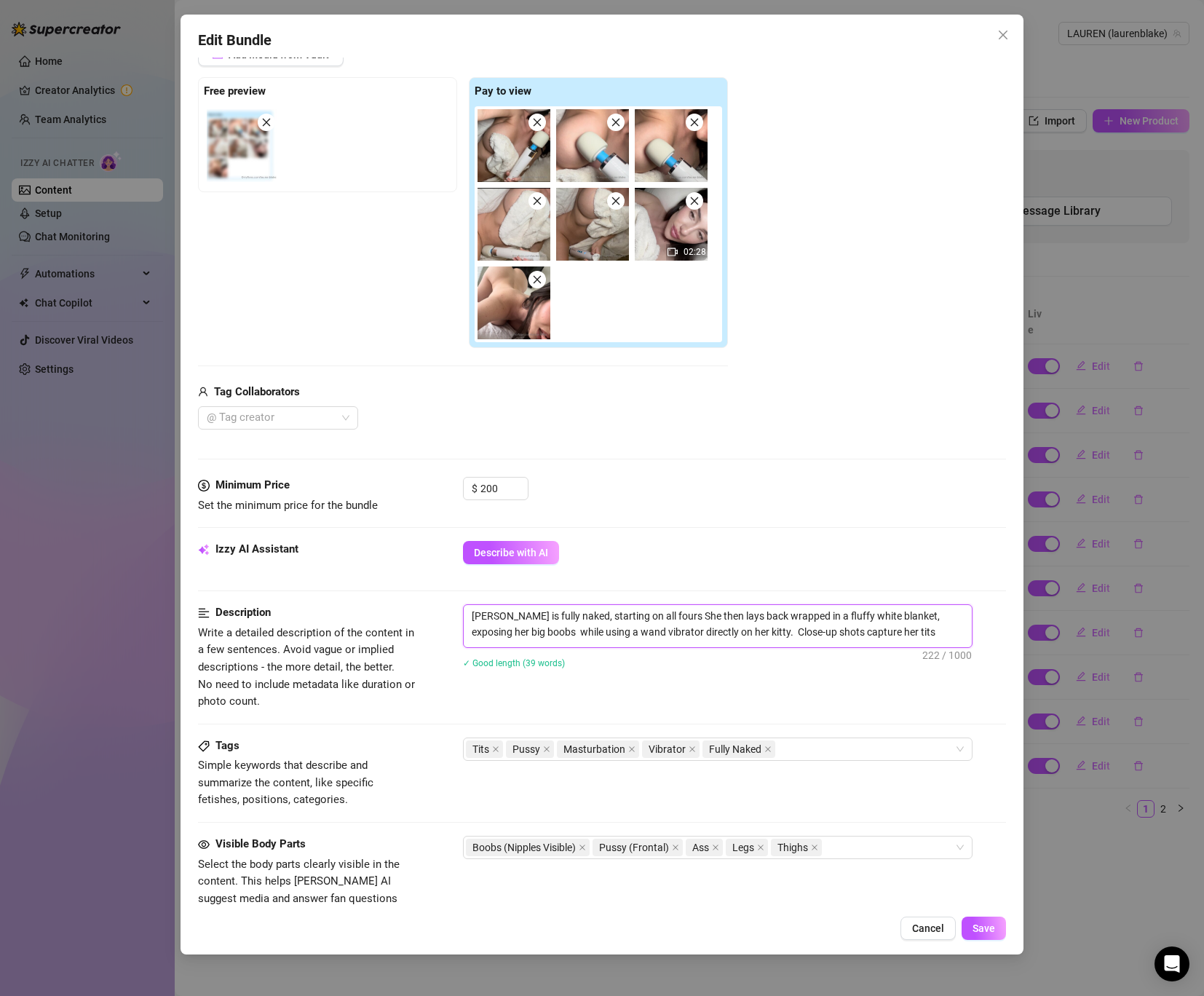
type textarea "[PERSON_NAME] is fully naked, starting on all fours She then lays back wrapped …"
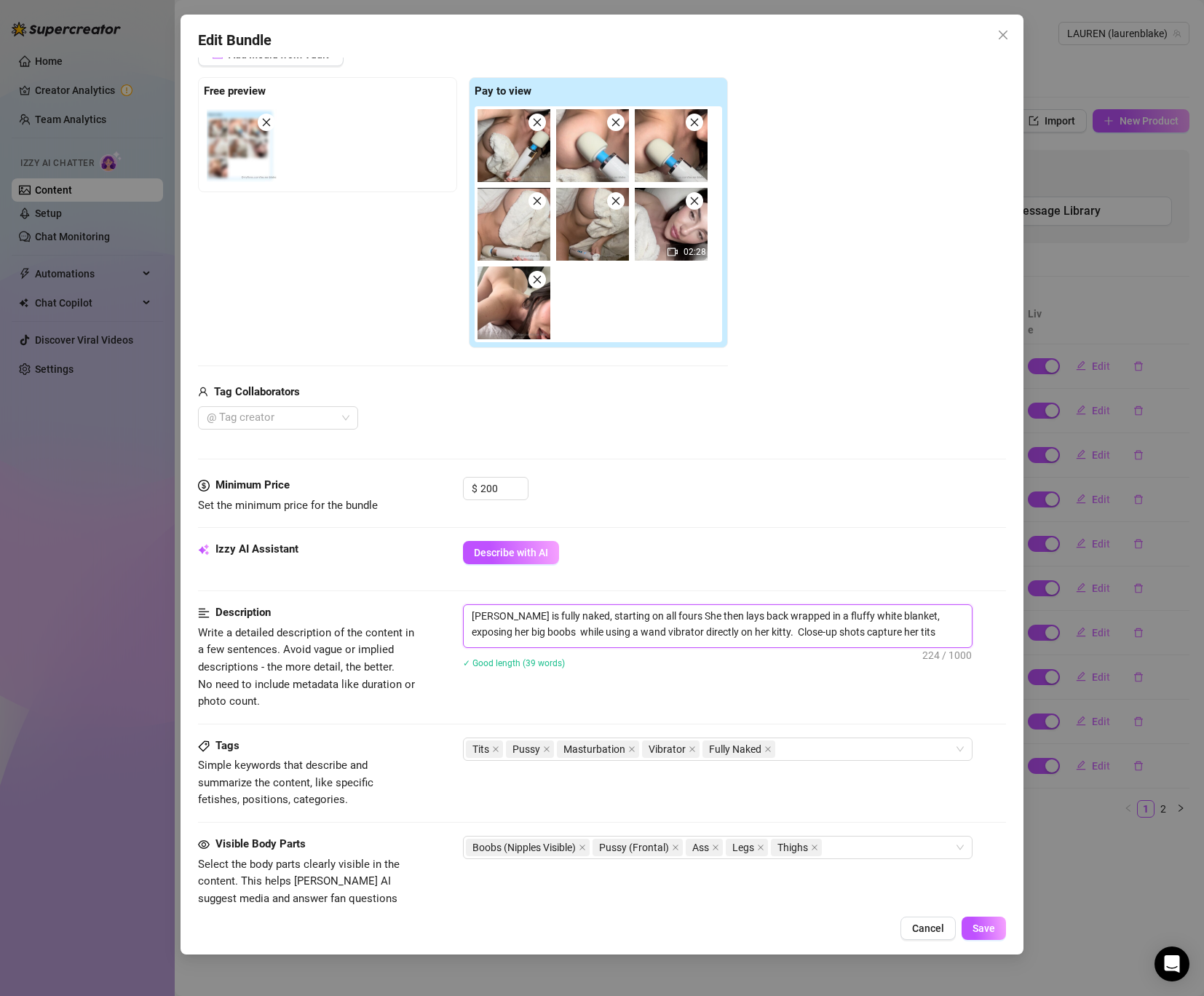
type textarea "[PERSON_NAME] is fully naked, starting on all fours She then lays back wrapped …"
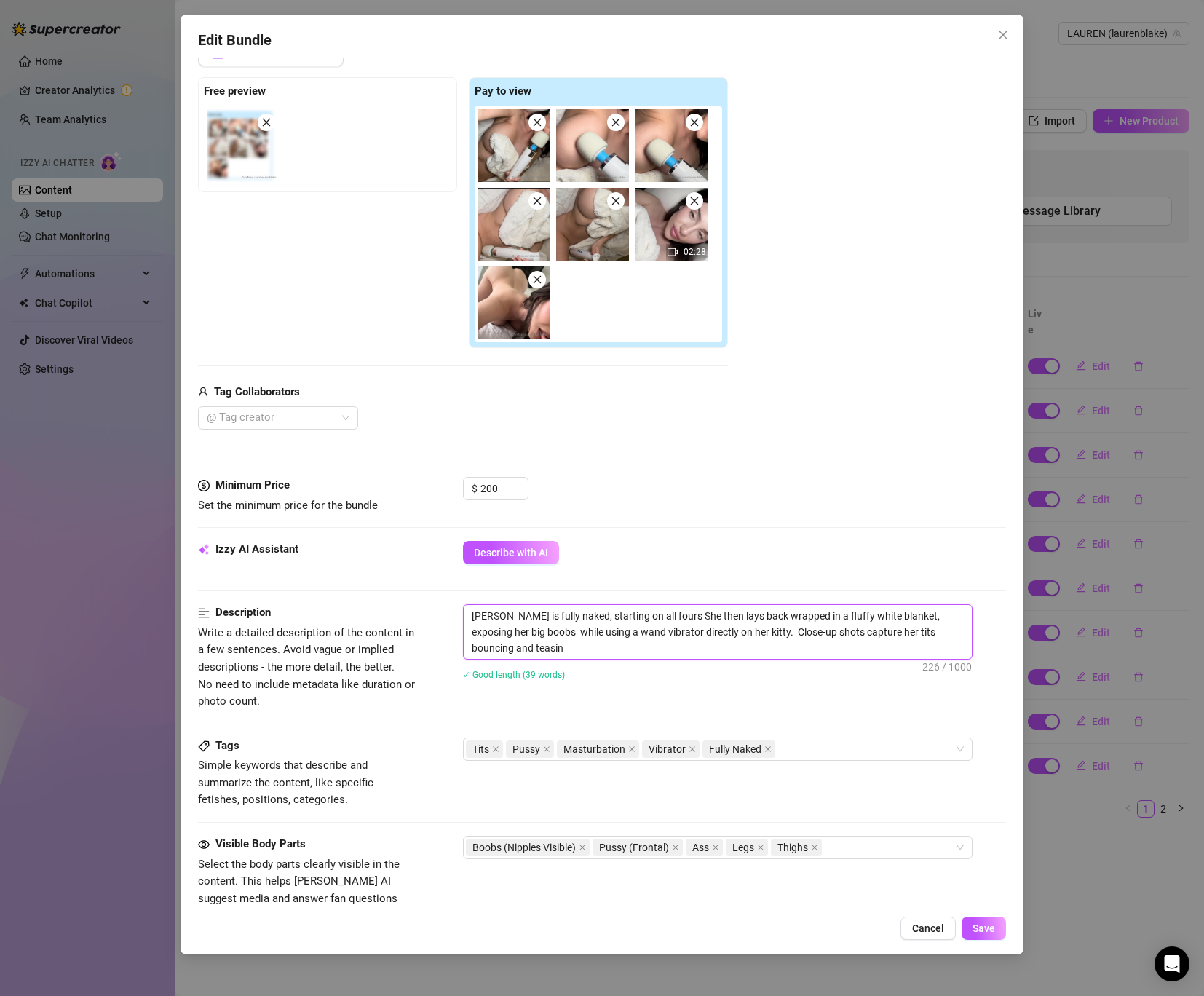
type textarea "[PERSON_NAME] is fully naked, starting on all fours She then lays back wrapped …"
click at [777, 468] on div "Media Add Media from Vault Free preview Pay to view 02:28 Tag Collaborators @ T…" at bounding box center [602, 246] width 808 height 463
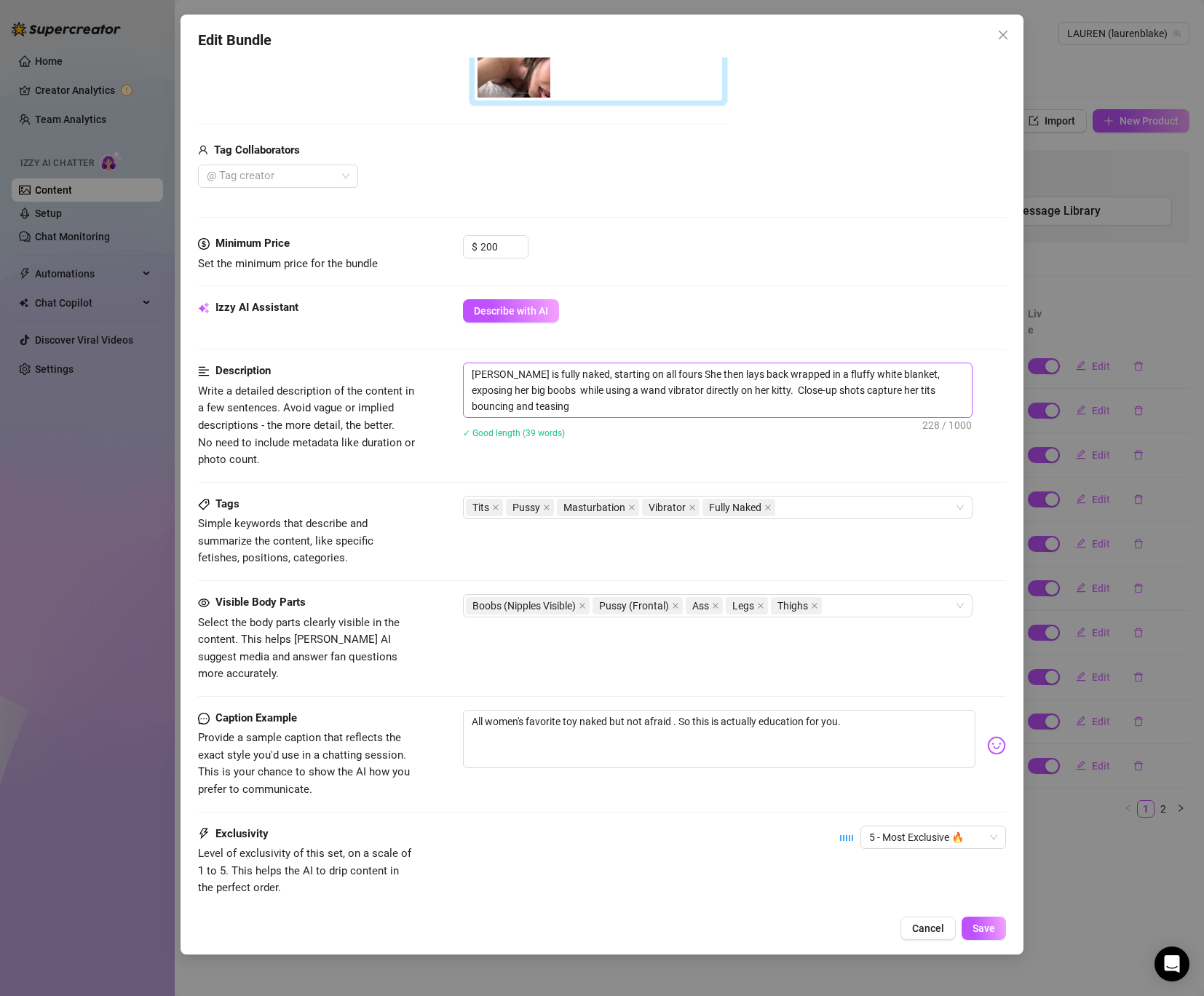
scroll to position [456, 0]
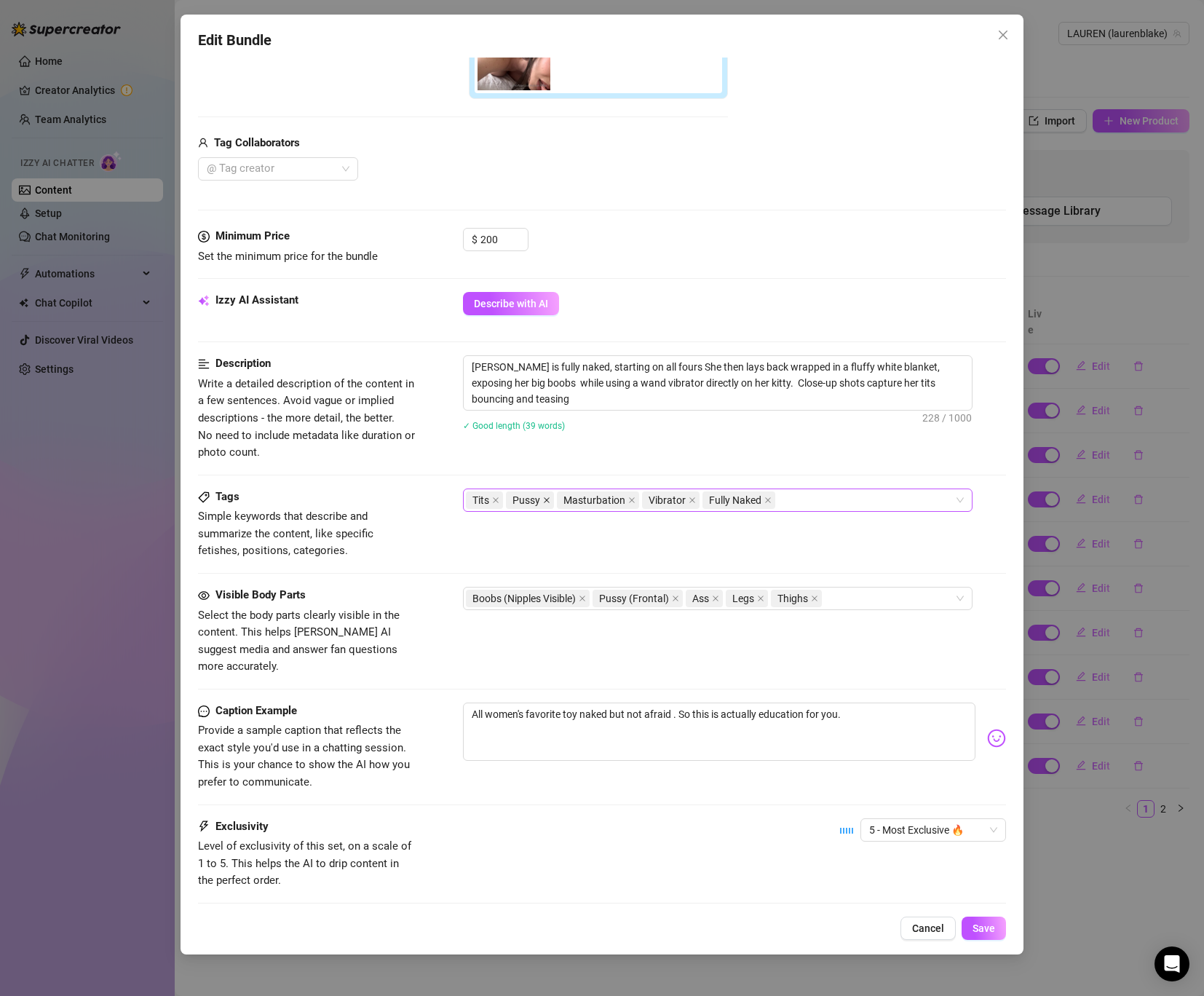
click at [545, 496] on icon "close" at bounding box center [547, 500] width 7 height 7
click at [669, 596] on span "Pussy (Frontal)" at bounding box center [634, 599] width 70 height 16
click at [671, 601] on span "Pussy (Frontal)" at bounding box center [637, 599] width 90 height 18
click at [676, 597] on icon "close" at bounding box center [676, 599] width 7 height 7
click at [781, 602] on div "Boobs (Nipples Visible) Ass Legs Thighs" at bounding box center [710, 599] width 488 height 20
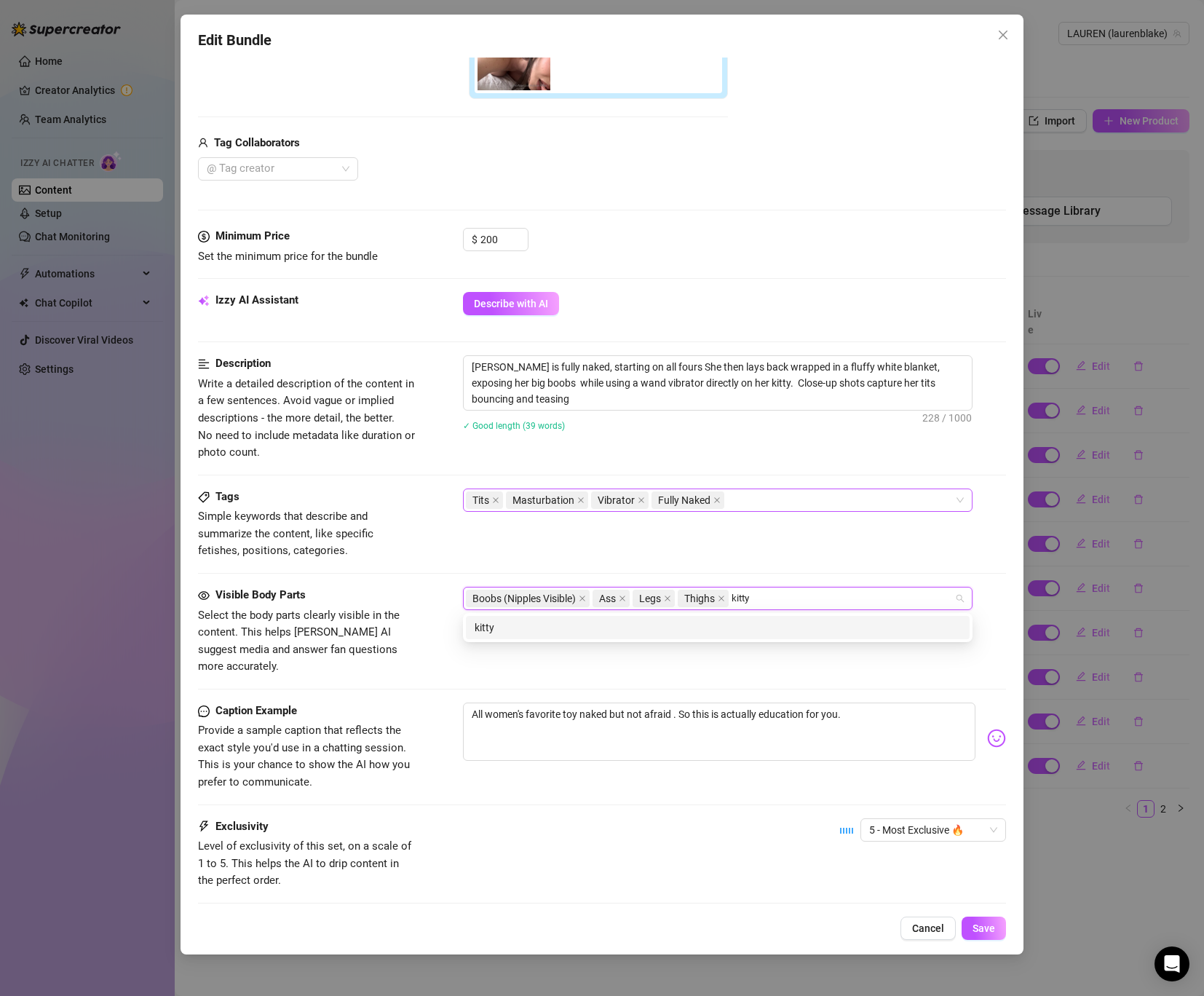
type input "kitty"
click at [648, 632] on div "kitty" at bounding box center [717, 627] width 486 height 16
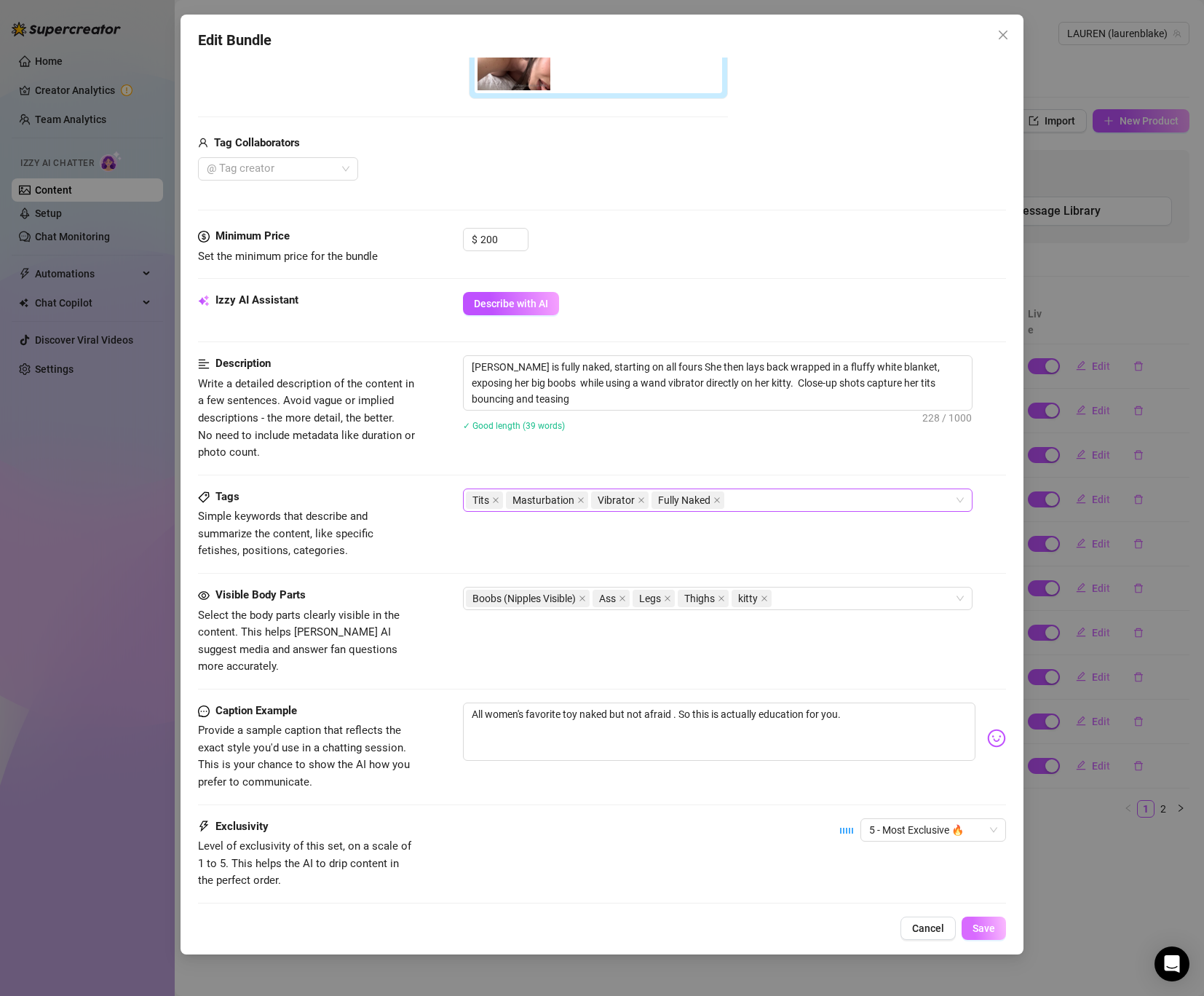
click at [987, 924] on span "Save" at bounding box center [984, 928] width 23 height 12
